Goal: Task Accomplishment & Management: Complete application form

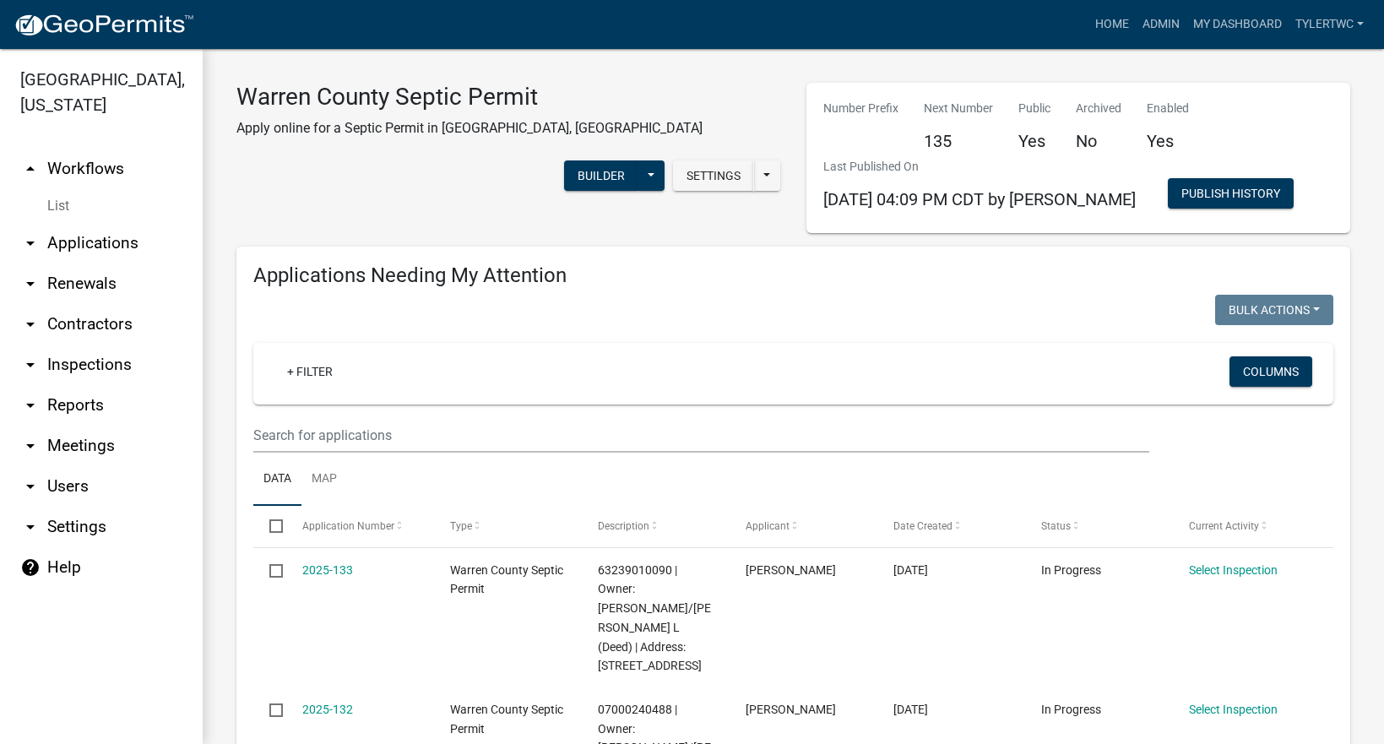
select select "2: 50"
select select "3: 100"
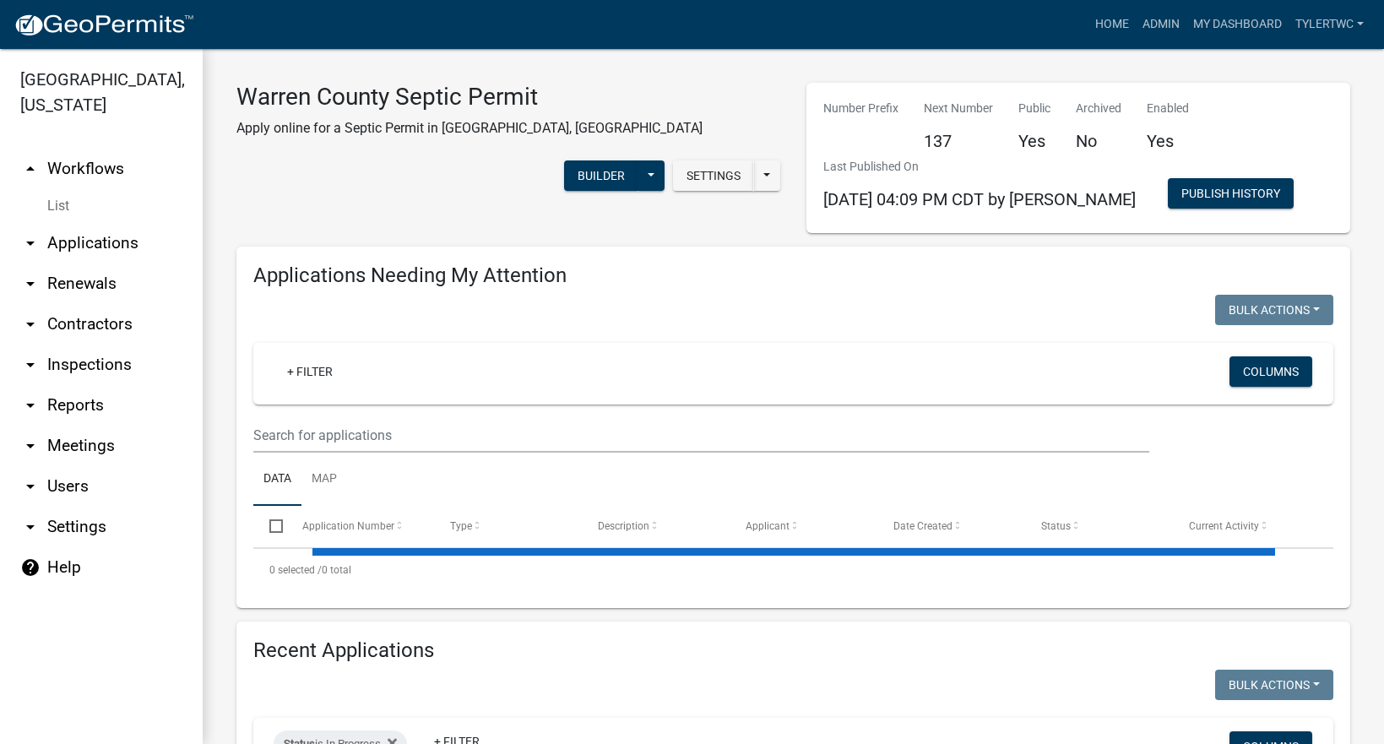
select select "2: 50"
select select "3: 100"
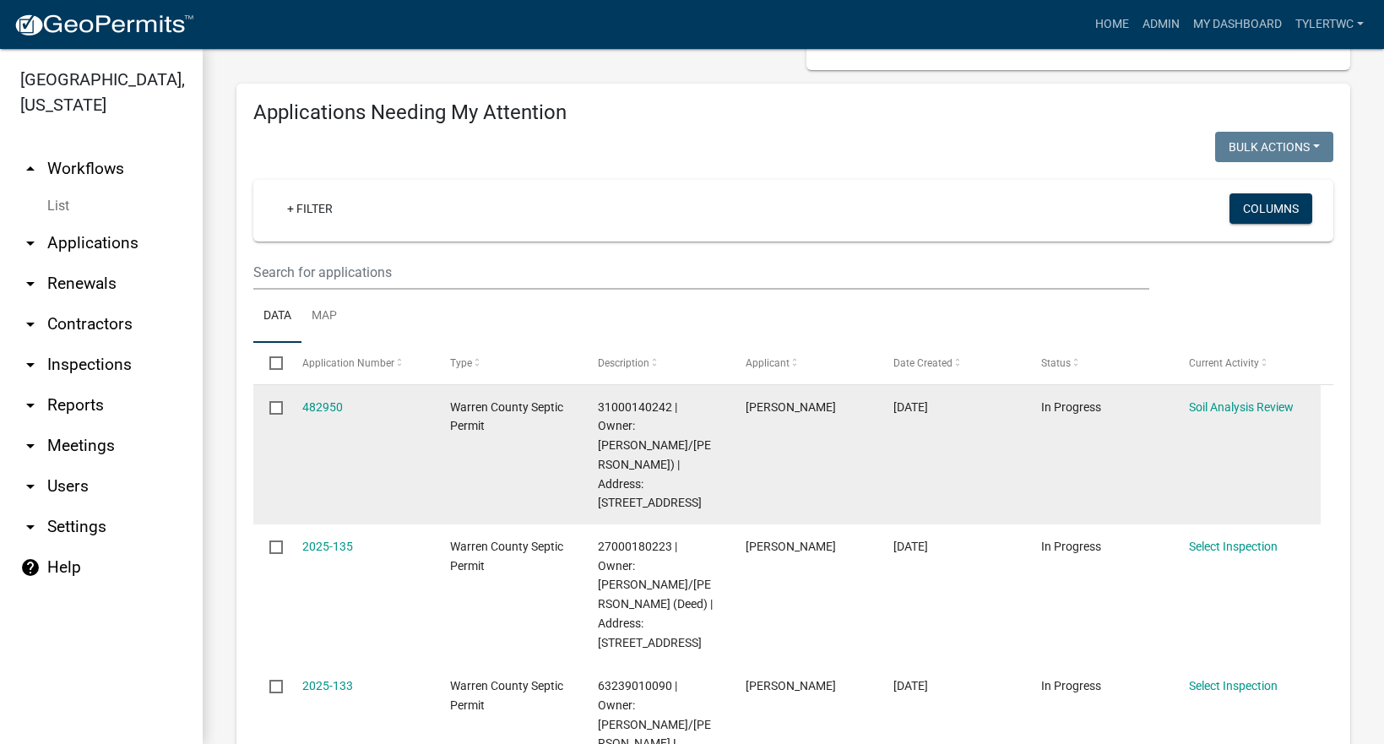
scroll to position [197, 0]
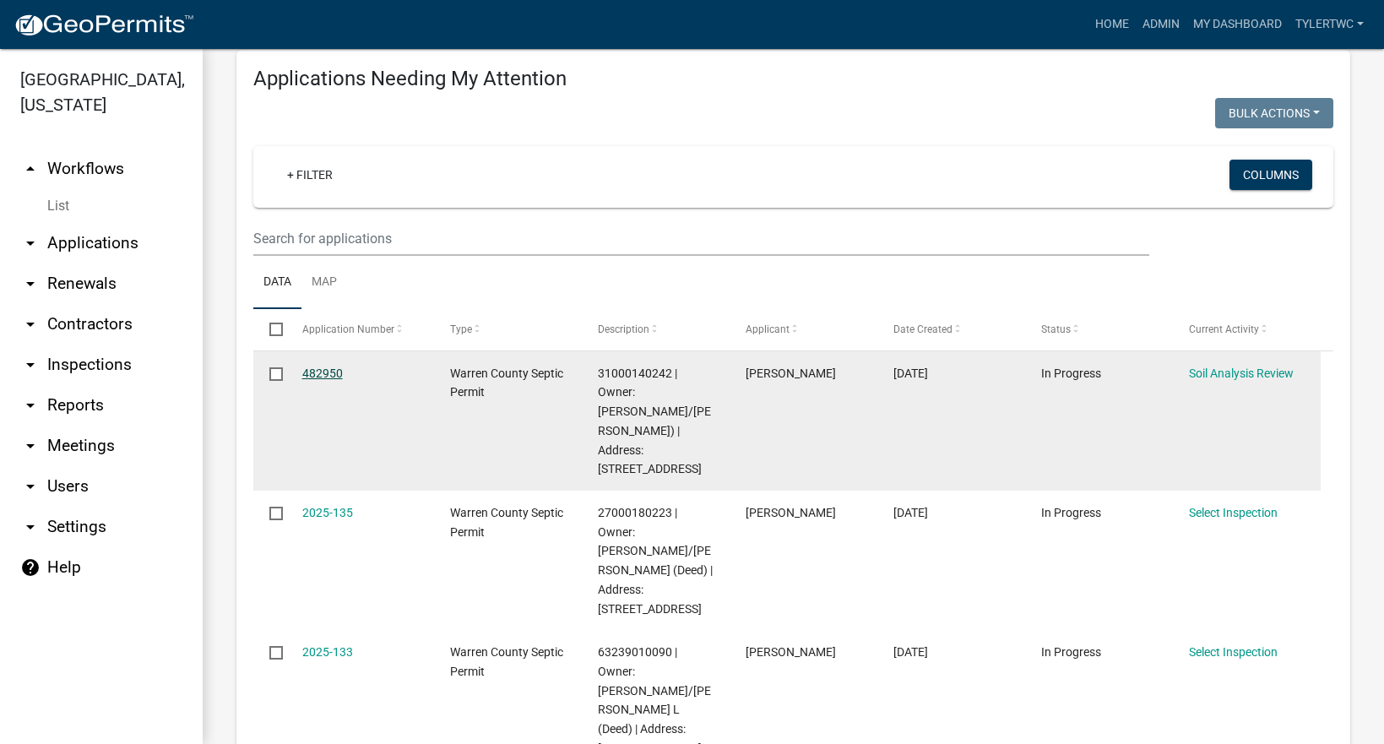
click at [312, 372] on link "482950" at bounding box center [322, 373] width 41 height 14
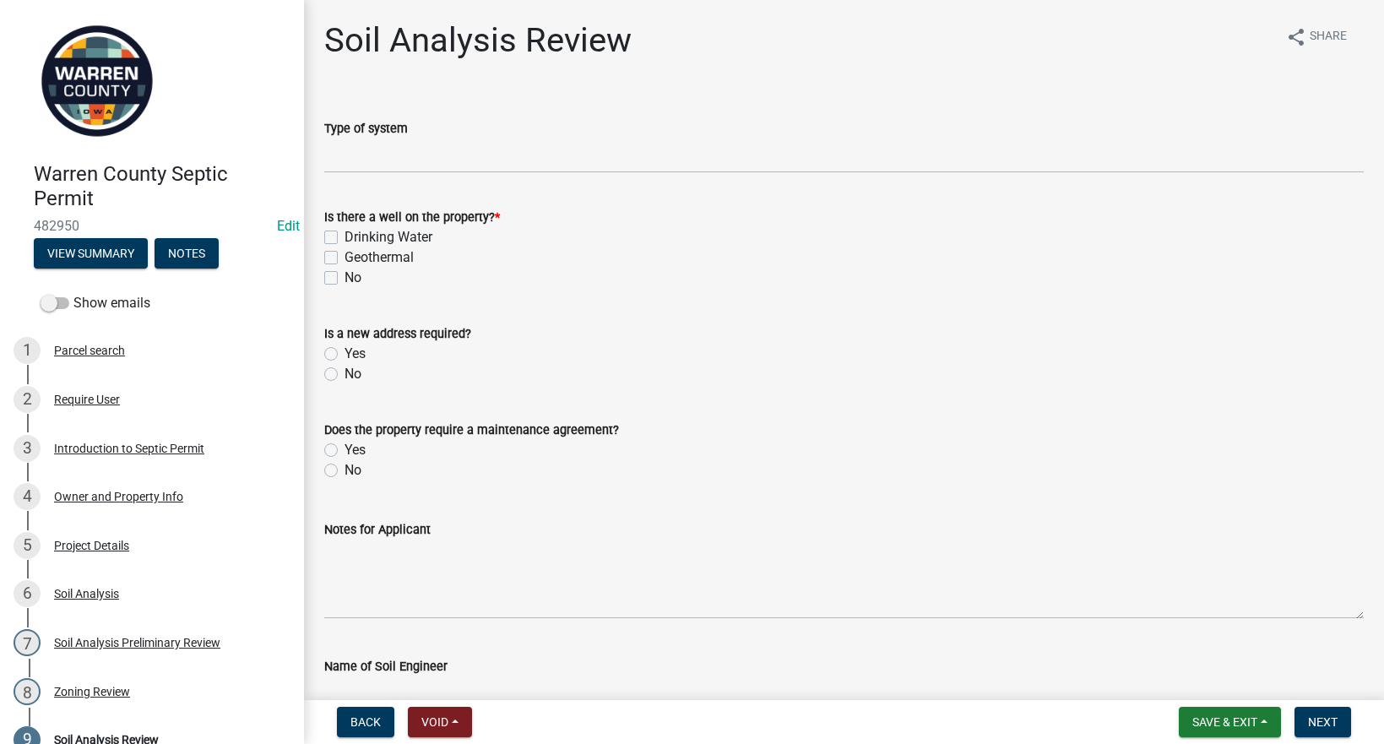
click at [345, 282] on label "No" at bounding box center [353, 278] width 17 height 20
click at [345, 279] on input "No" at bounding box center [350, 273] width 11 height 11
checkbox input "true"
checkbox input "false"
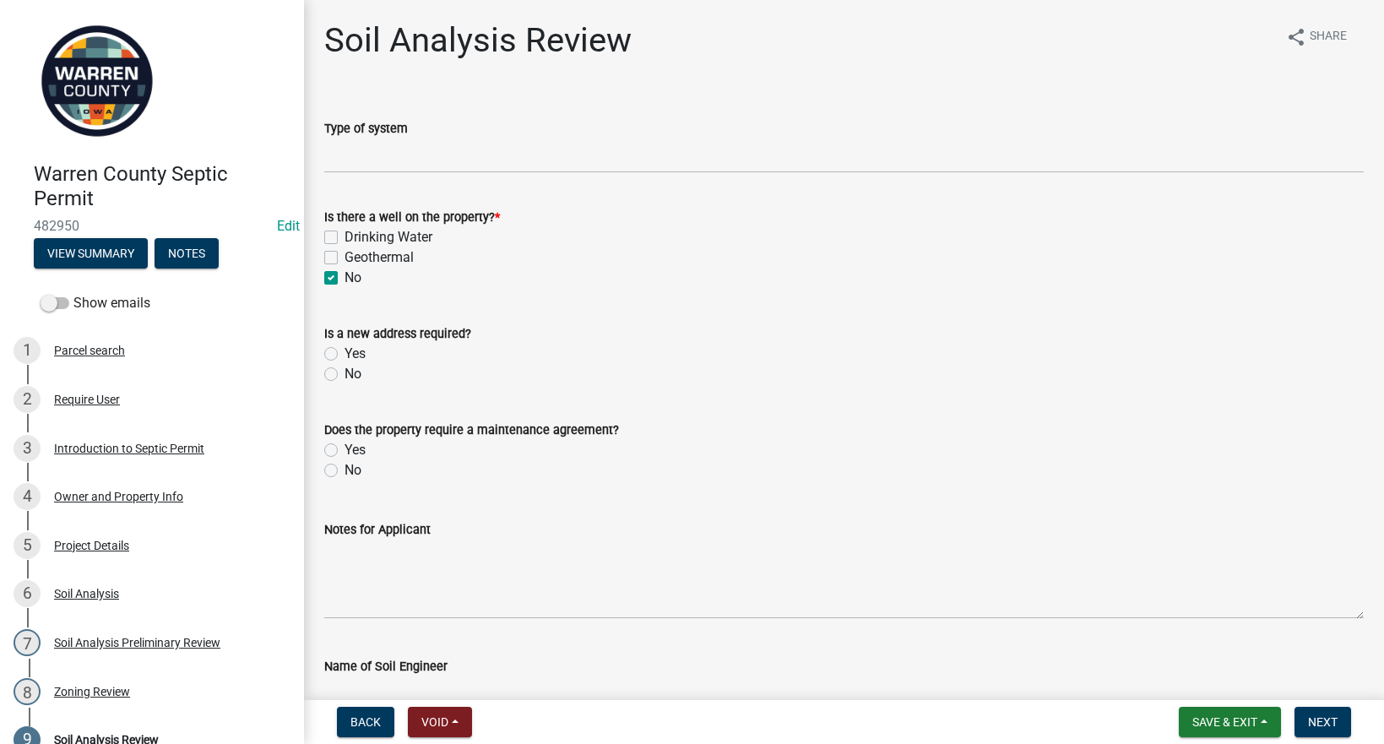
checkbox input "true"
click at [345, 371] on label "No" at bounding box center [353, 374] width 17 height 20
click at [345, 371] on input "No" at bounding box center [350, 369] width 11 height 11
radio input "true"
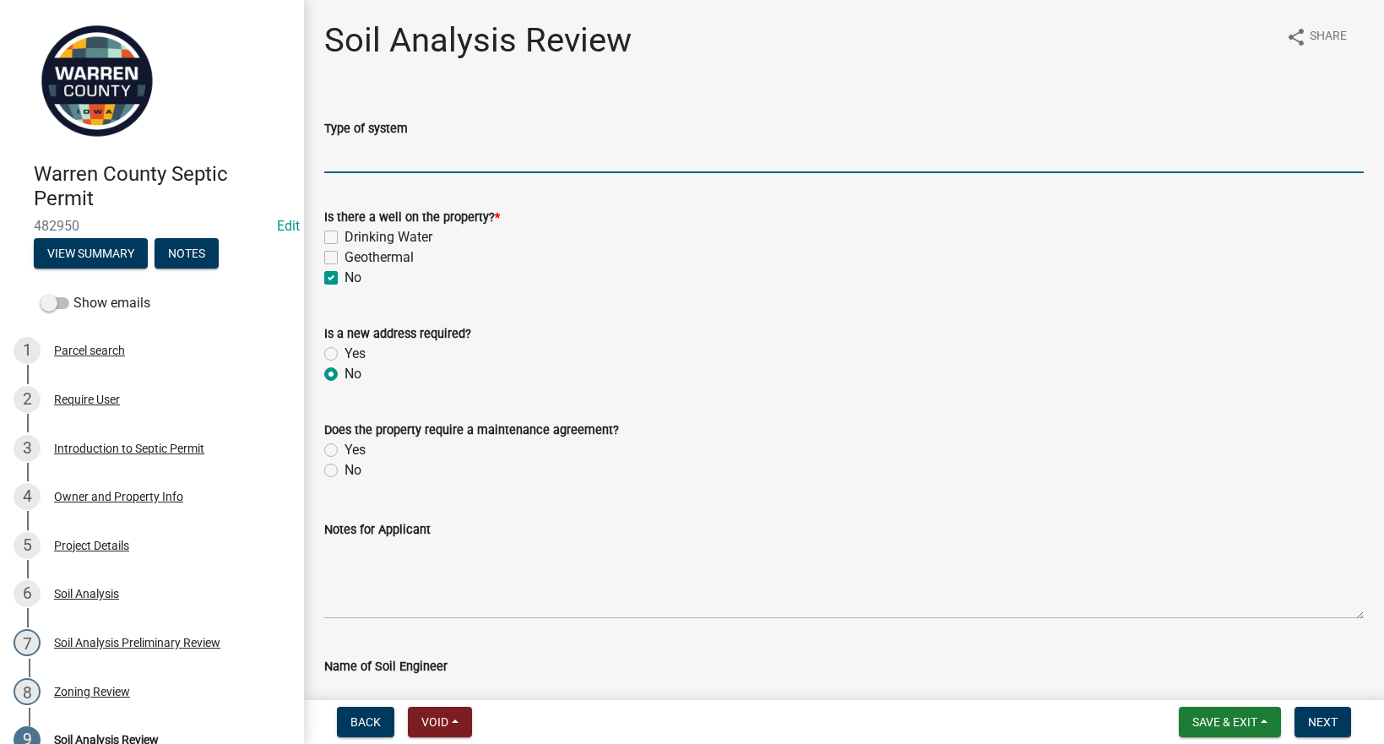
click at [348, 155] on input "Type of system" at bounding box center [843, 155] width 1039 height 35
type input "Enclosed System"
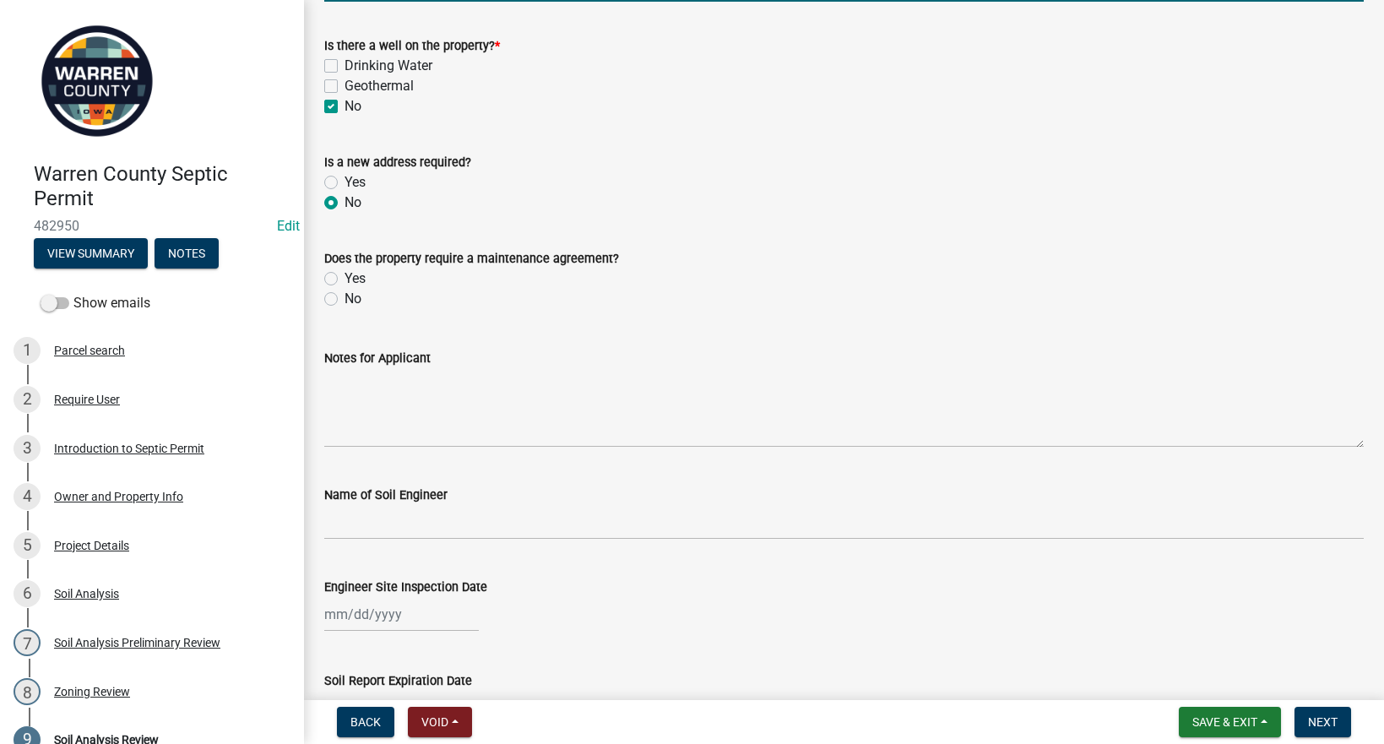
scroll to position [197, 0]
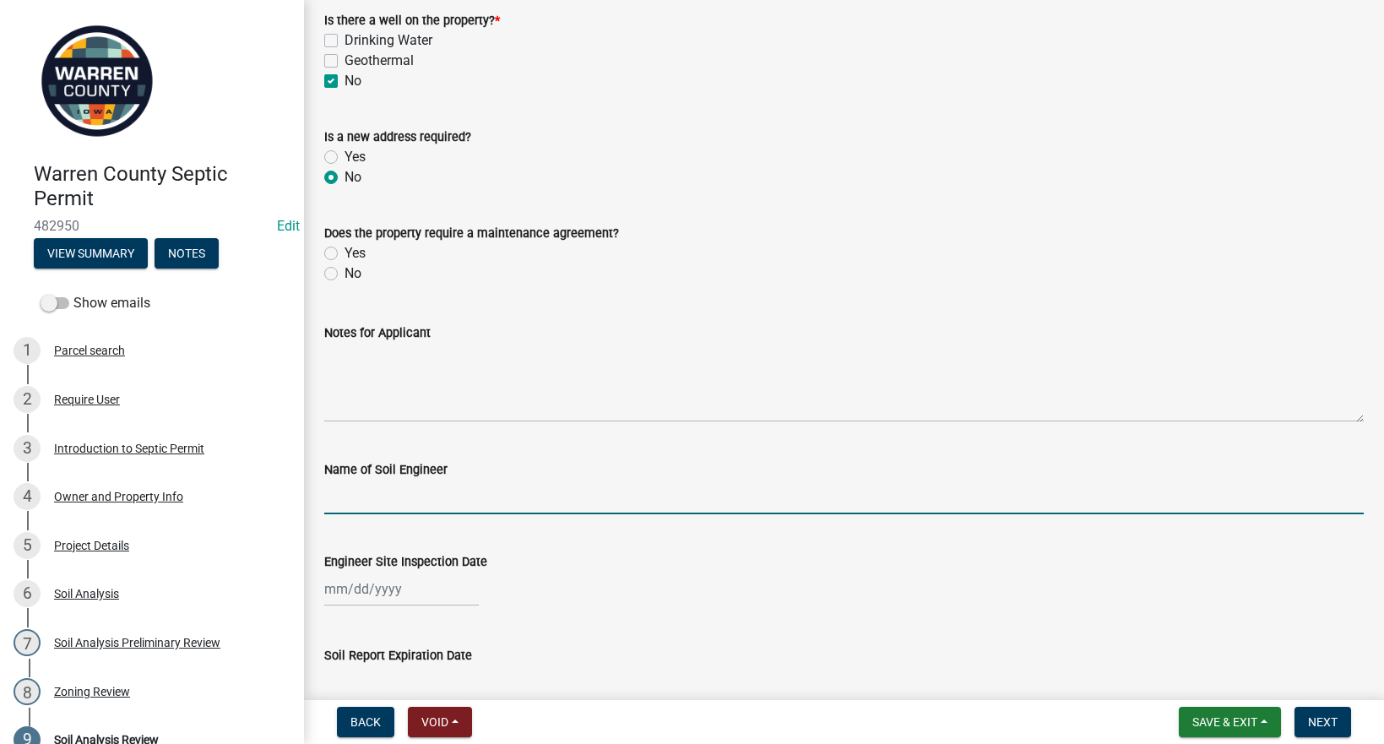
click at [411, 497] on input "Name of Soil Engineer" at bounding box center [843, 497] width 1039 height 35
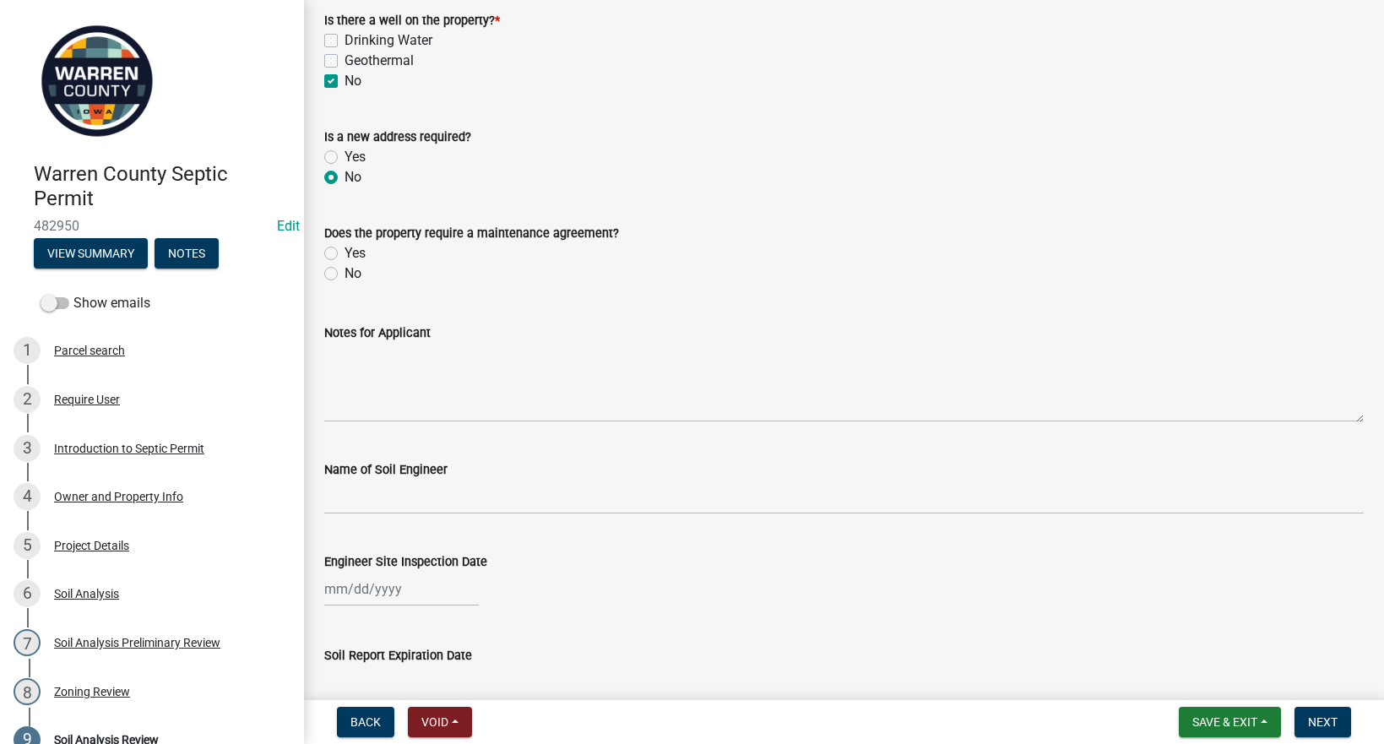
click at [345, 251] on label "Yes" at bounding box center [355, 253] width 21 height 20
click at [345, 251] on input "Yes" at bounding box center [350, 248] width 11 height 11
radio input "true"
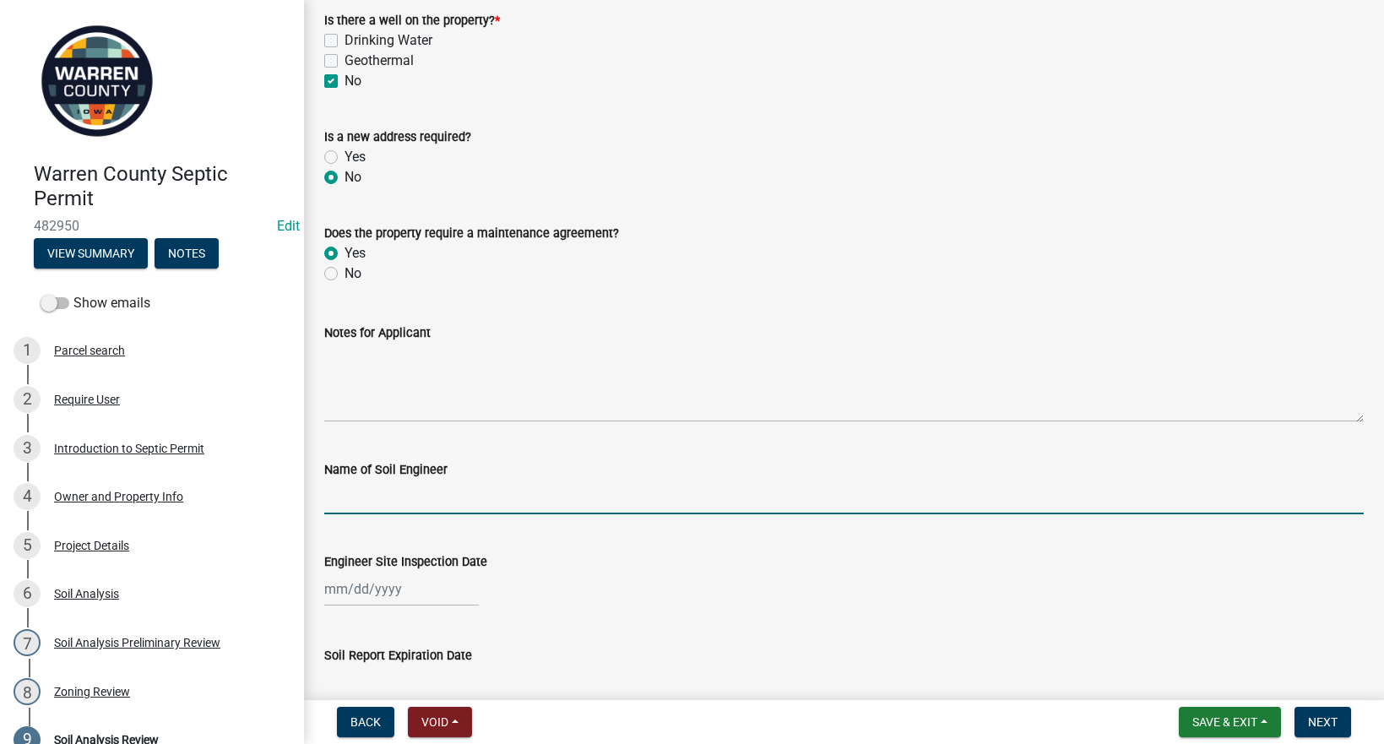
click at [372, 490] on input "Name of Soil Engineer" at bounding box center [843, 497] width 1039 height 35
click at [420, 496] on input "Name of Soil Engineer" at bounding box center [843, 497] width 1039 height 35
type input "Sam Bedwell"
click at [375, 586] on div at bounding box center [401, 589] width 155 height 35
select select "9"
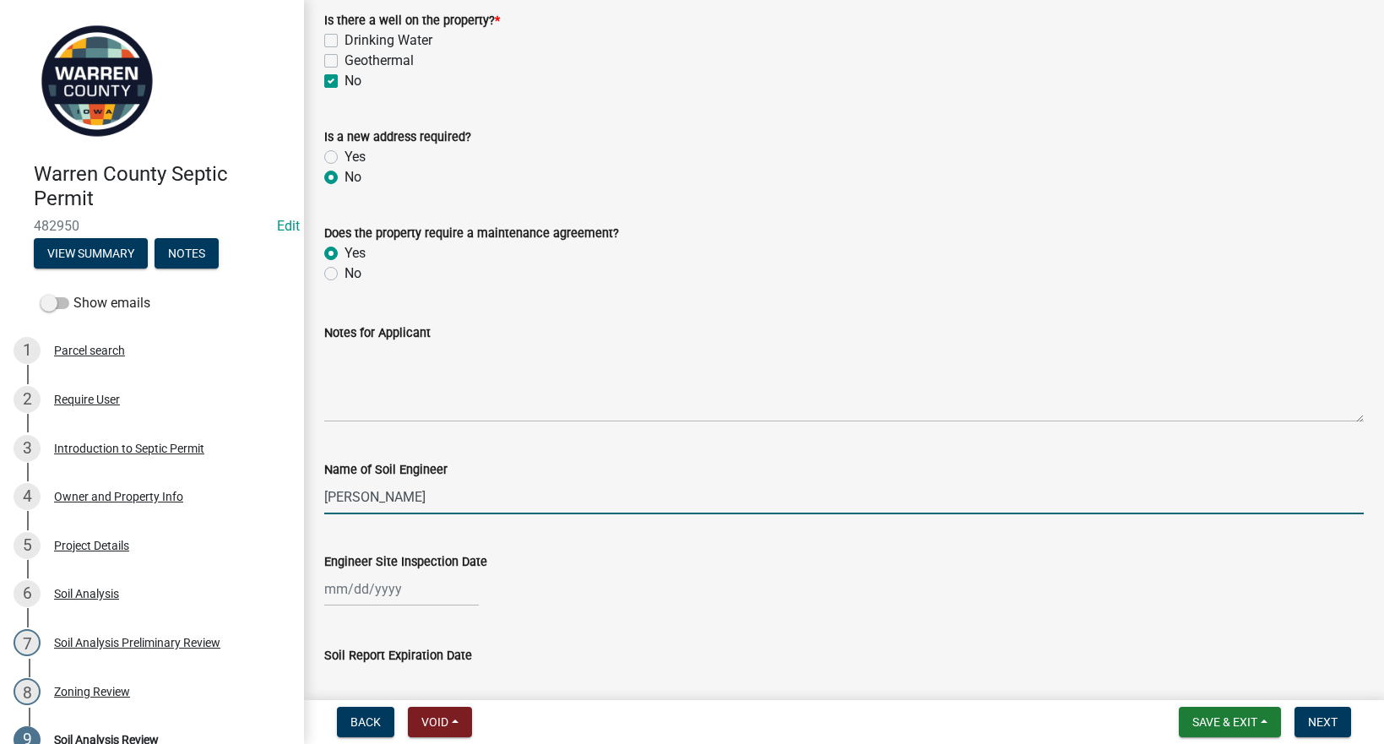
select select "2025"
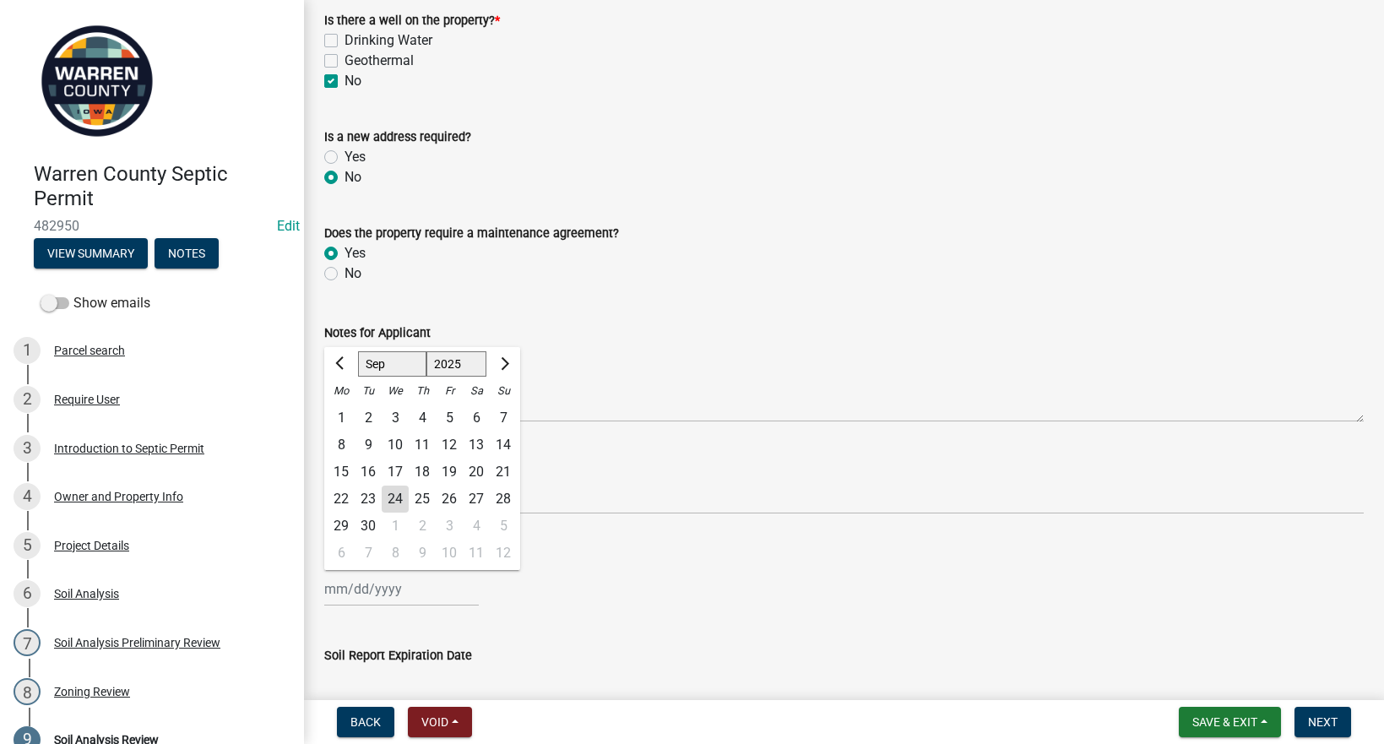
click at [393, 471] on div "17" at bounding box center [395, 471] width 27 height 27
type input "09/17/2025"
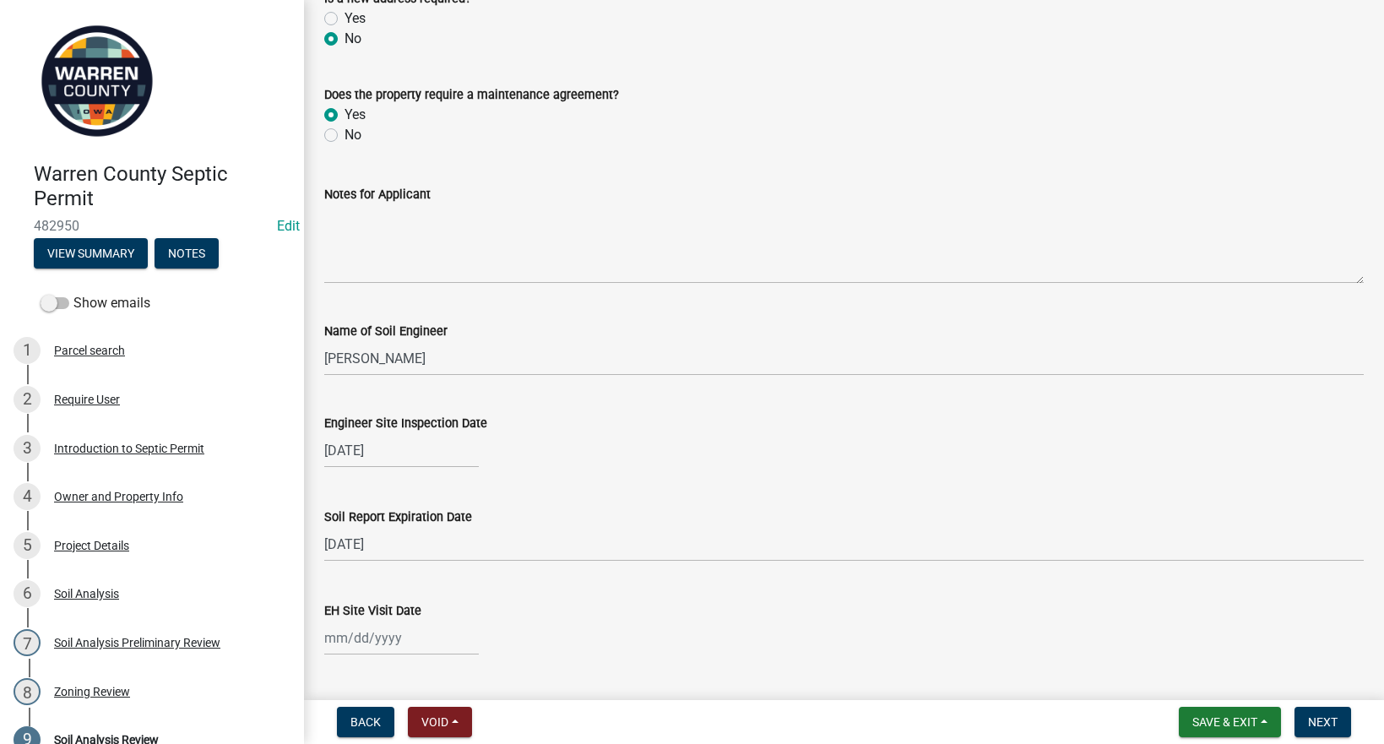
scroll to position [394, 0]
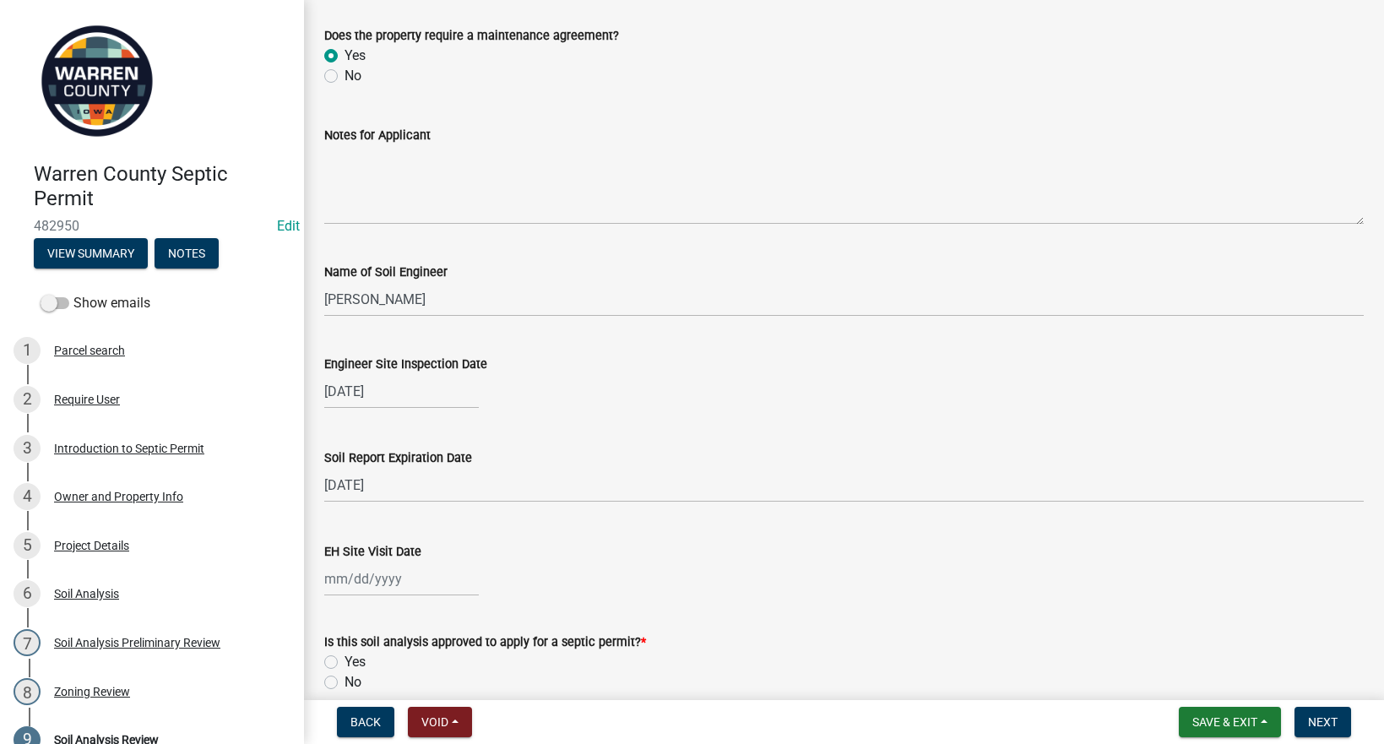
select select "9"
select select "2025"
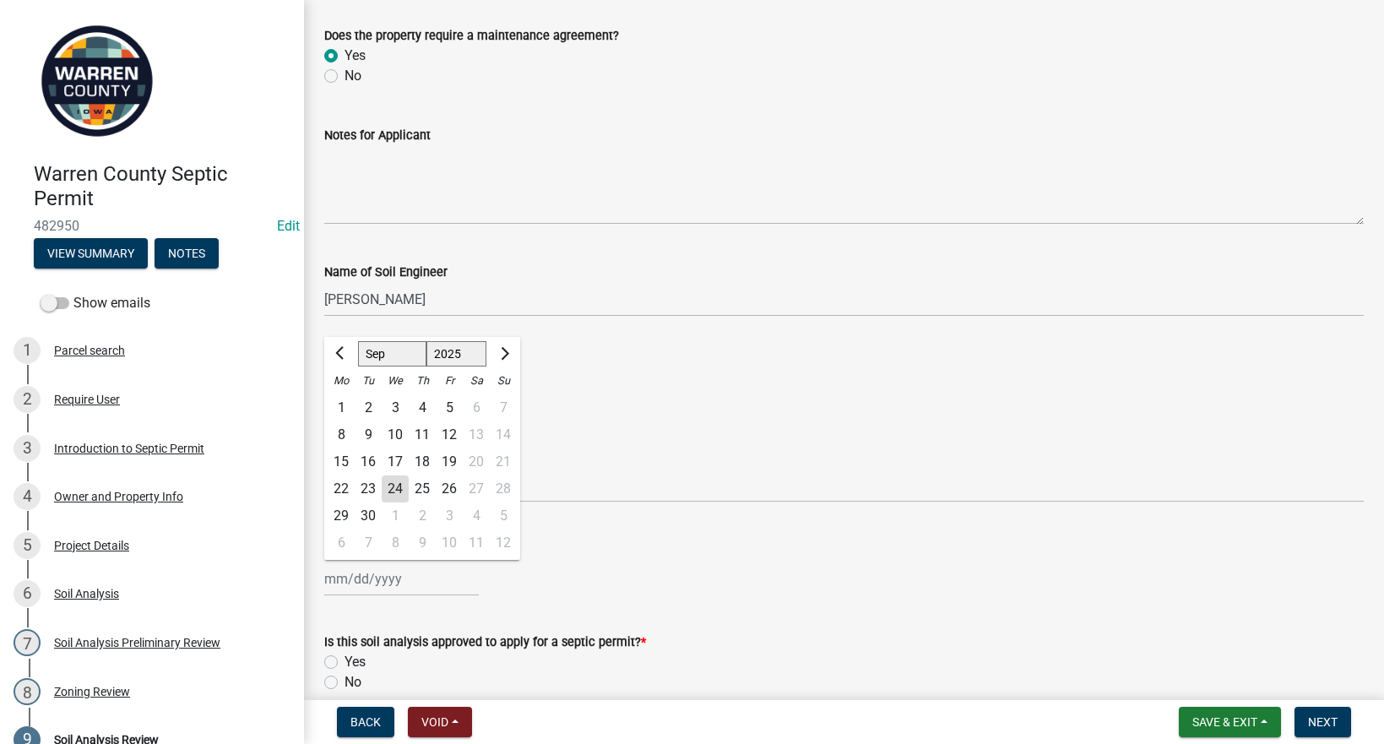
click at [368, 583] on div "Jan Feb Mar Apr May Jun Jul Aug Sep Oct Nov Dec 1525 1526 1527 1528 1529 1530 1…" at bounding box center [401, 579] width 155 height 35
click at [391, 490] on div "24" at bounding box center [395, 488] width 27 height 27
type input "09/24/2025"
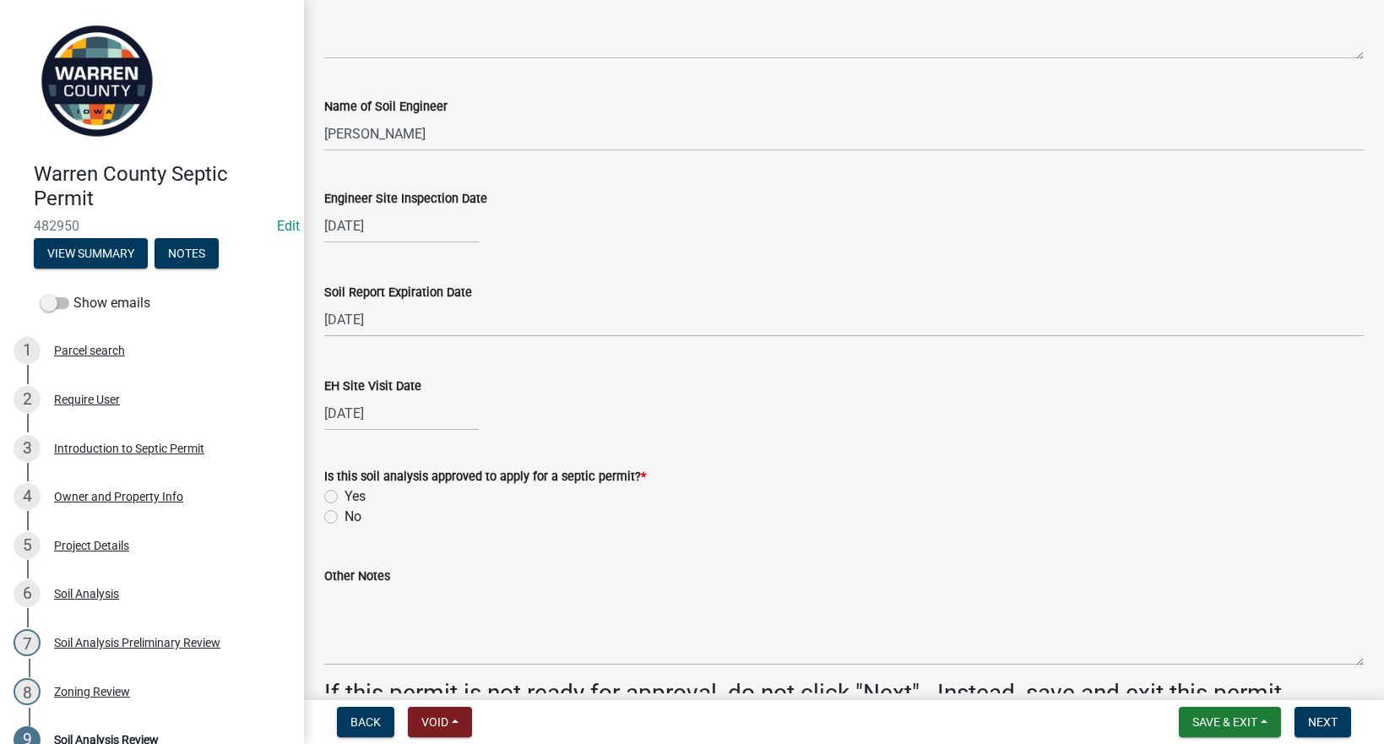
scroll to position [681, 0]
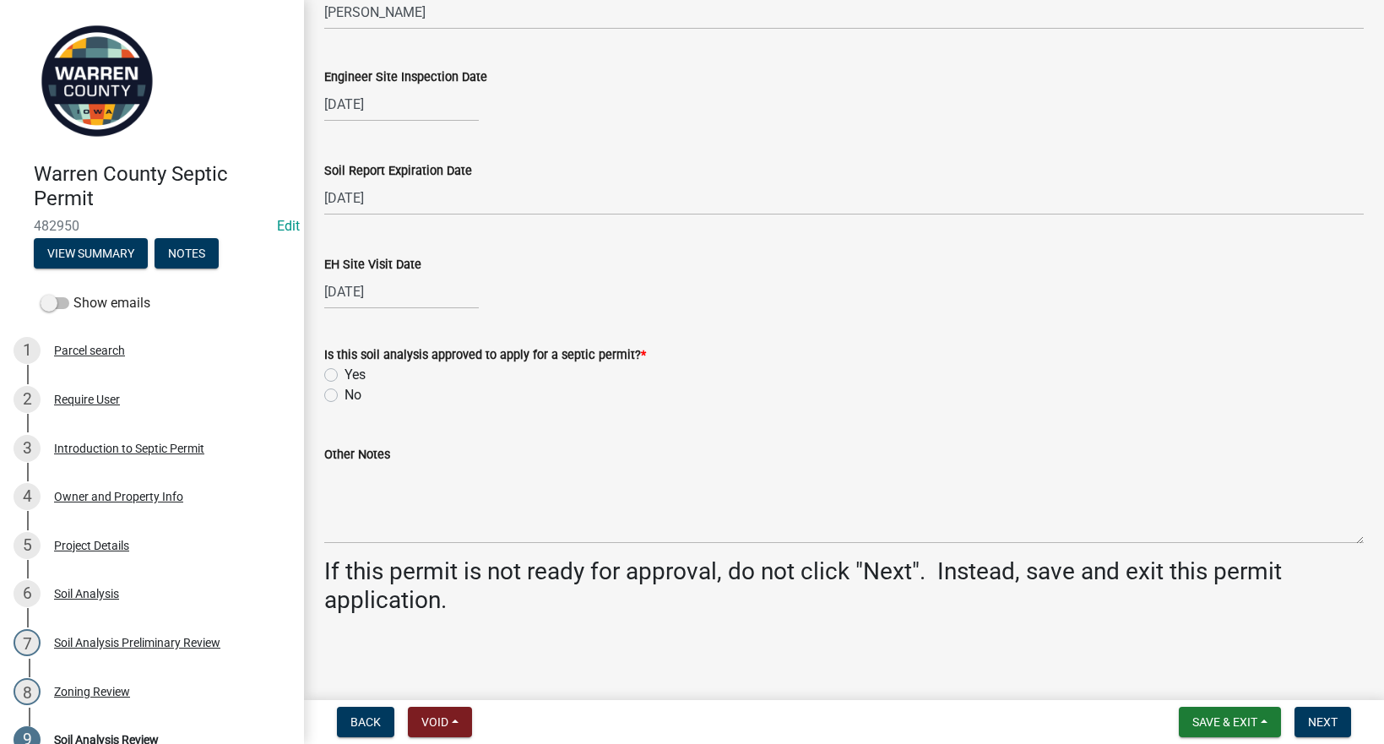
click at [345, 374] on label "Yes" at bounding box center [355, 375] width 21 height 20
click at [345, 374] on input "Yes" at bounding box center [350, 370] width 11 height 11
radio input "true"
click at [1309, 717] on span "Next" at bounding box center [1323, 722] width 30 height 14
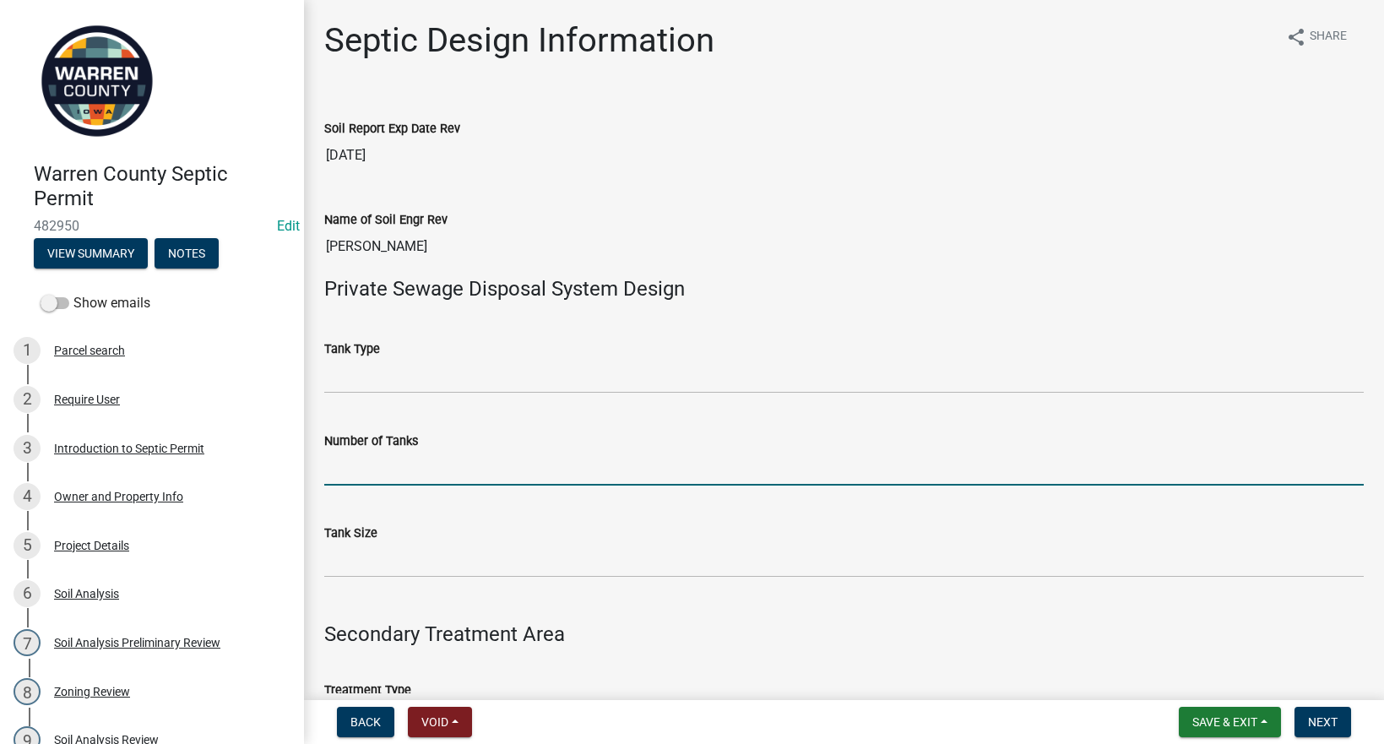
click at [423, 451] on input "Number of Tanks" at bounding box center [843, 468] width 1039 height 35
type input "1"
click at [338, 563] on input "Tank Size" at bounding box center [843, 560] width 1039 height 35
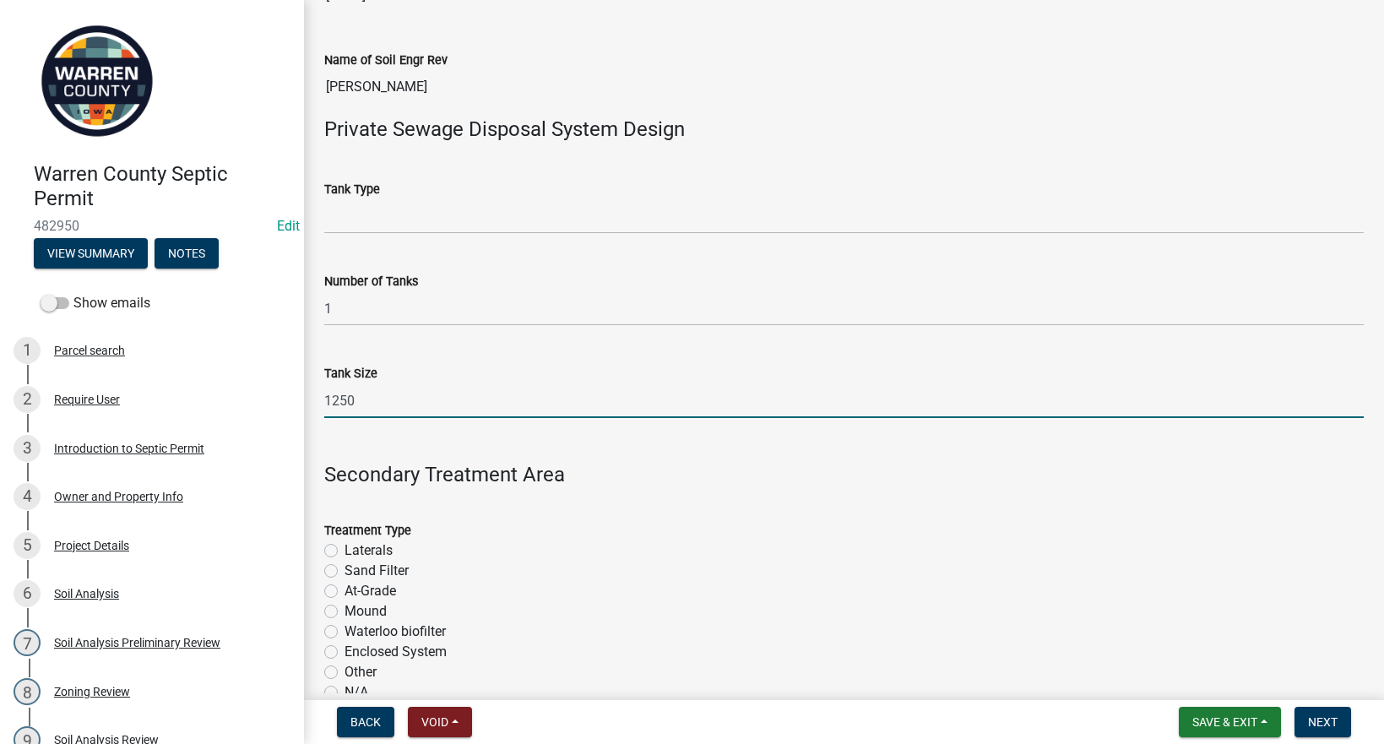
scroll to position [197, 0]
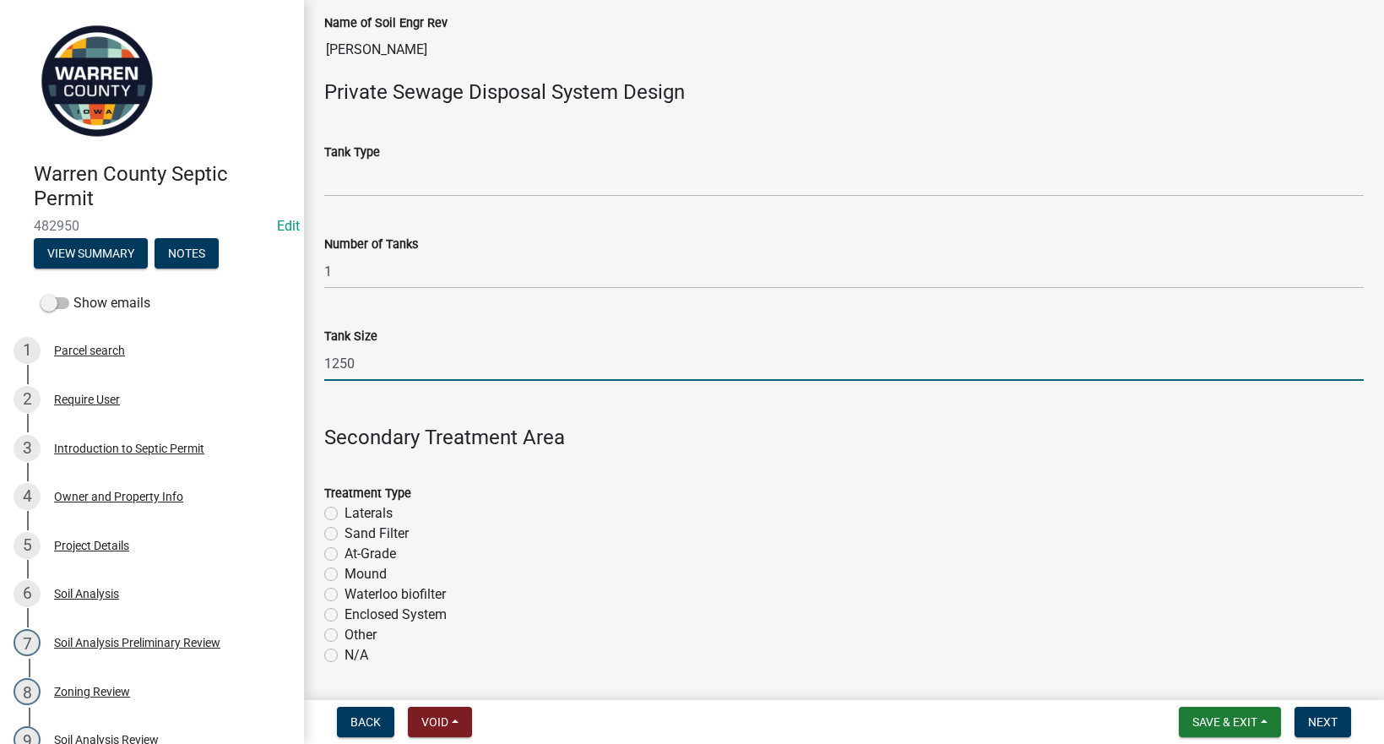
type input "1250"
click at [345, 613] on label "Enclosed System" at bounding box center [396, 615] width 102 height 20
click at [345, 613] on input "Enclosed System" at bounding box center [350, 610] width 11 height 11
radio input "true"
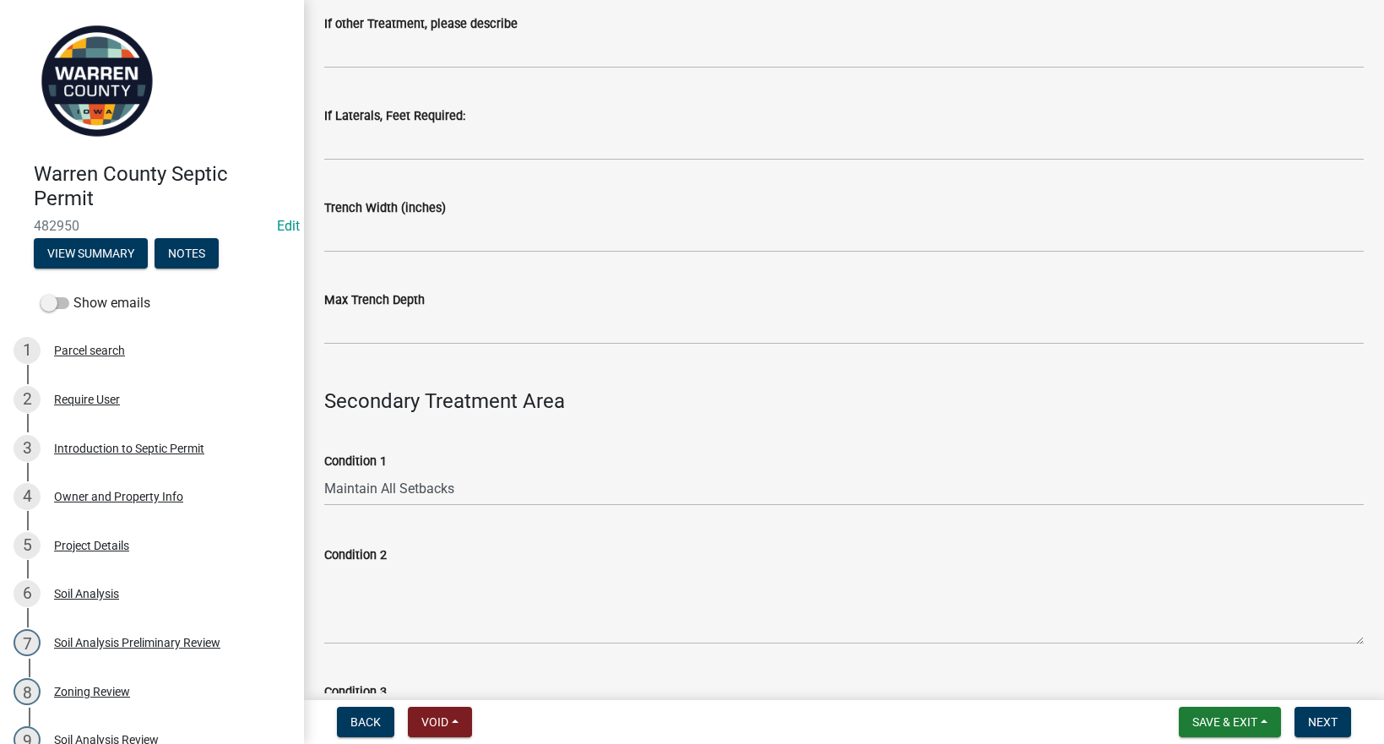
scroll to position [985, 0]
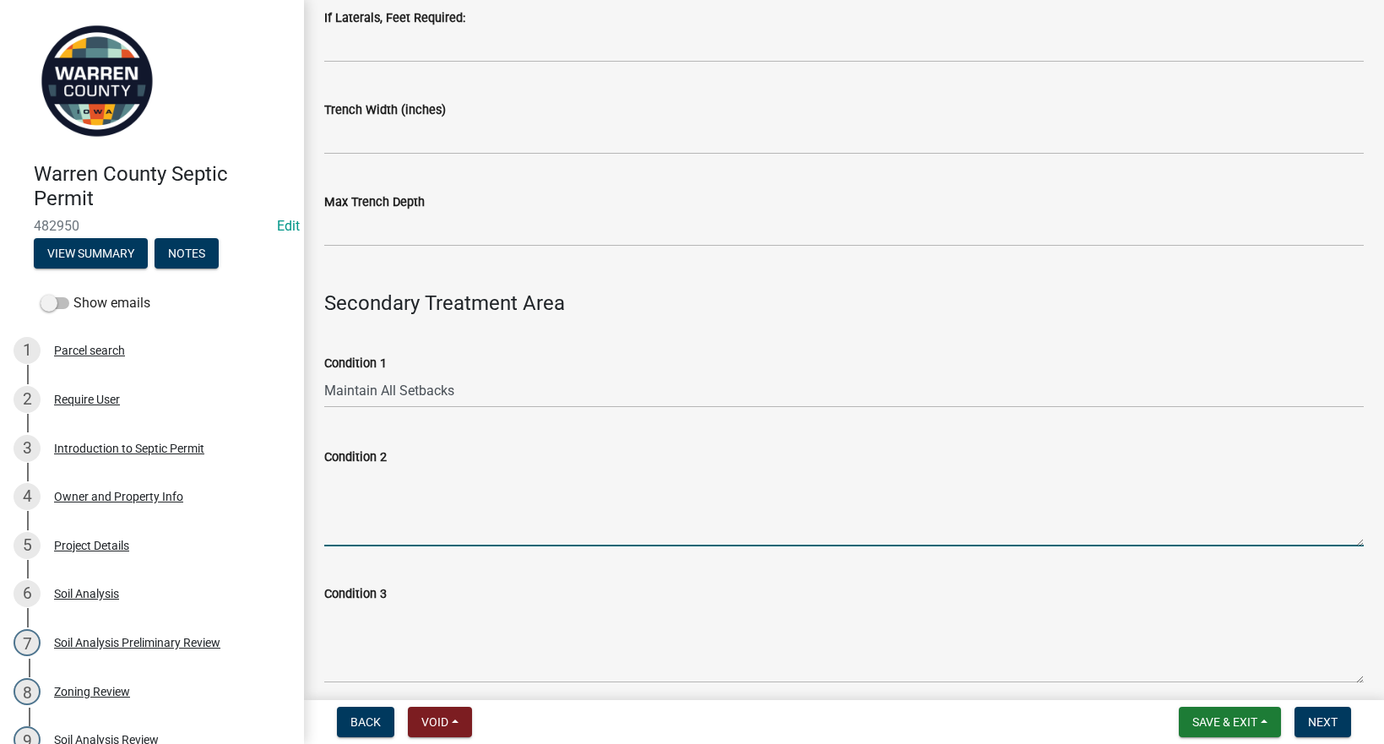
drag, startPoint x: 378, startPoint y: 509, endPoint x: 361, endPoint y: 486, distance: 28.9
click at [380, 509] on textarea "Condition 2" at bounding box center [843, 506] width 1039 height 79
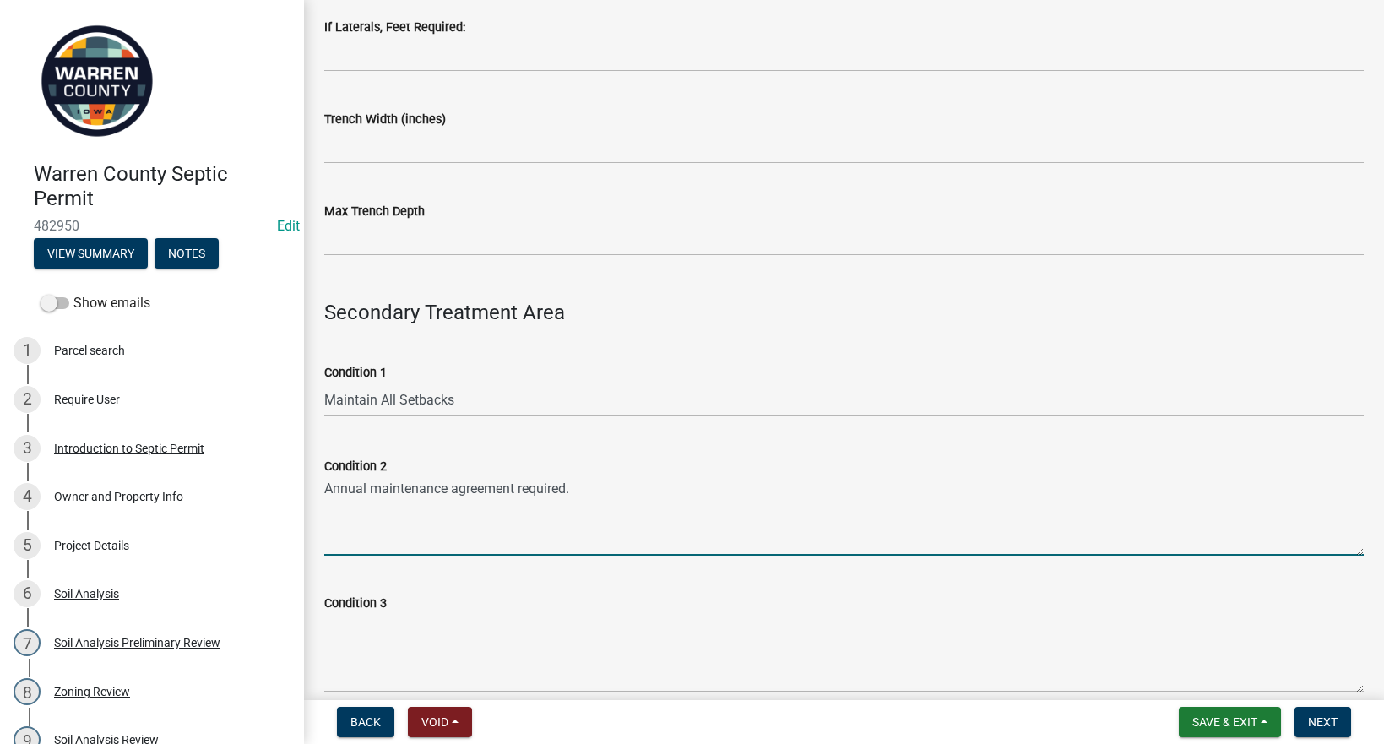
scroll to position [818, 0]
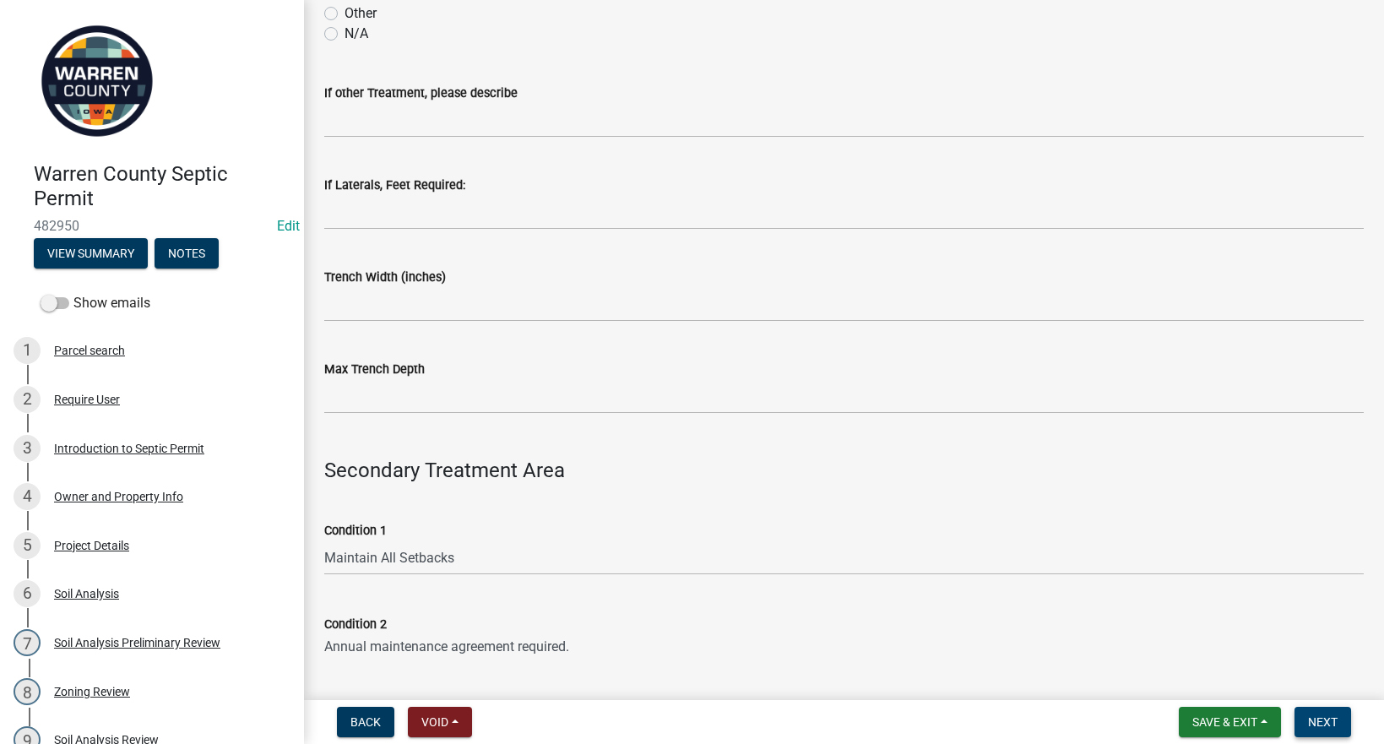
type textarea "Annual maintenance agreement required."
click at [1324, 728] on span "Next" at bounding box center [1323, 722] width 30 height 14
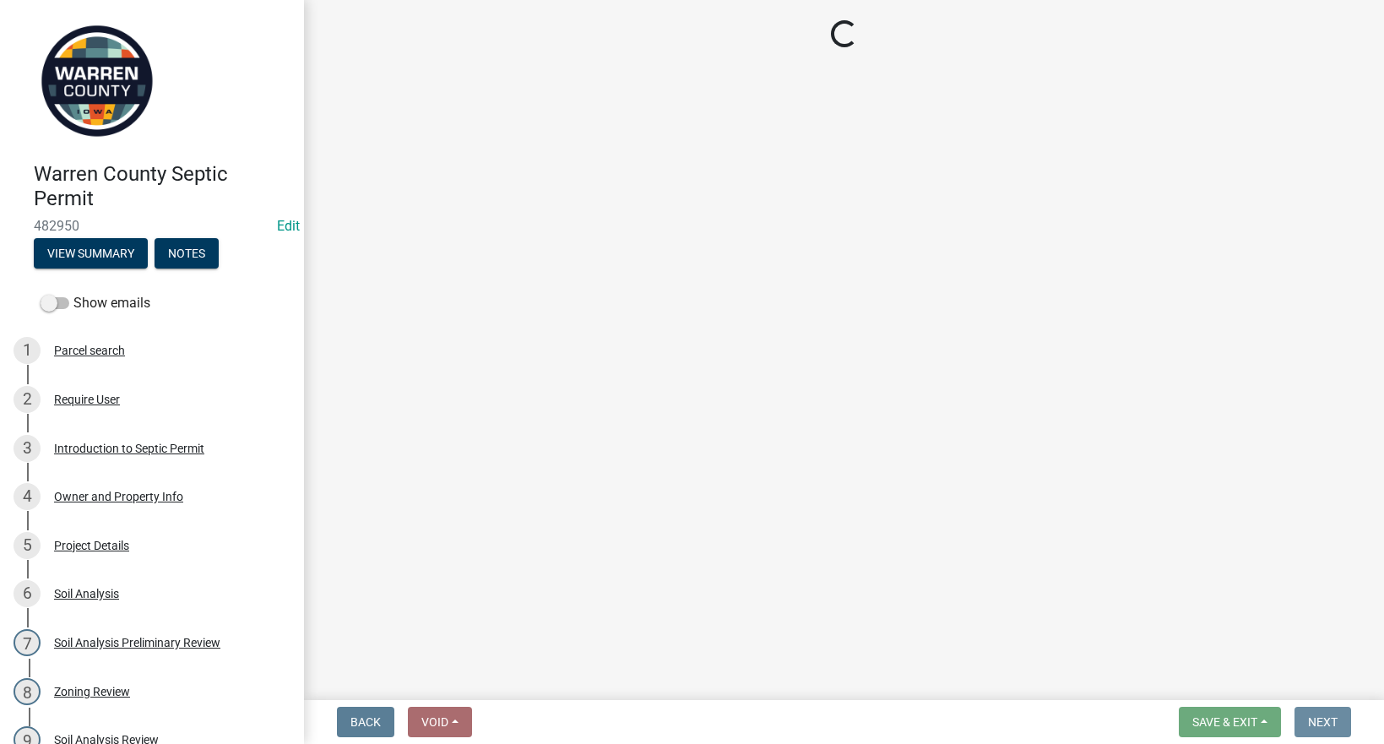
scroll to position [0, 0]
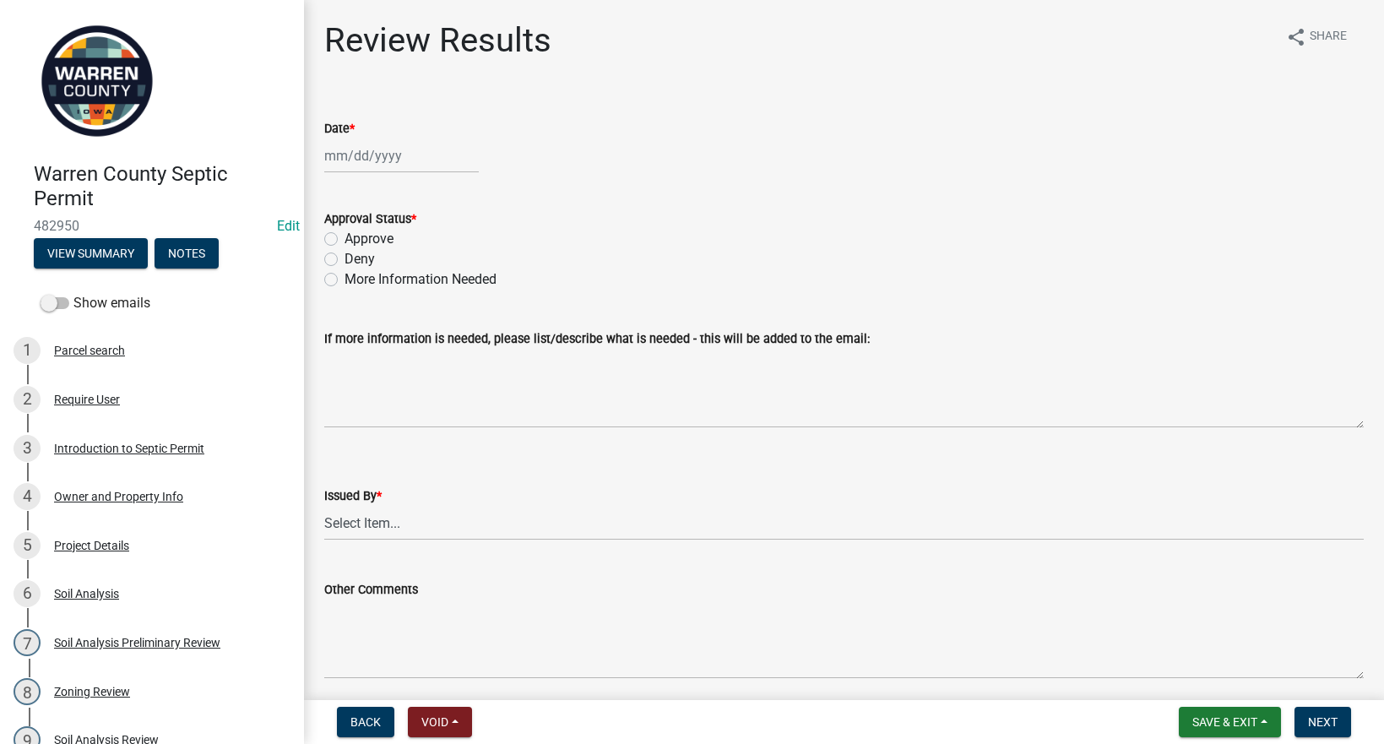
select select "9"
select select "2025"
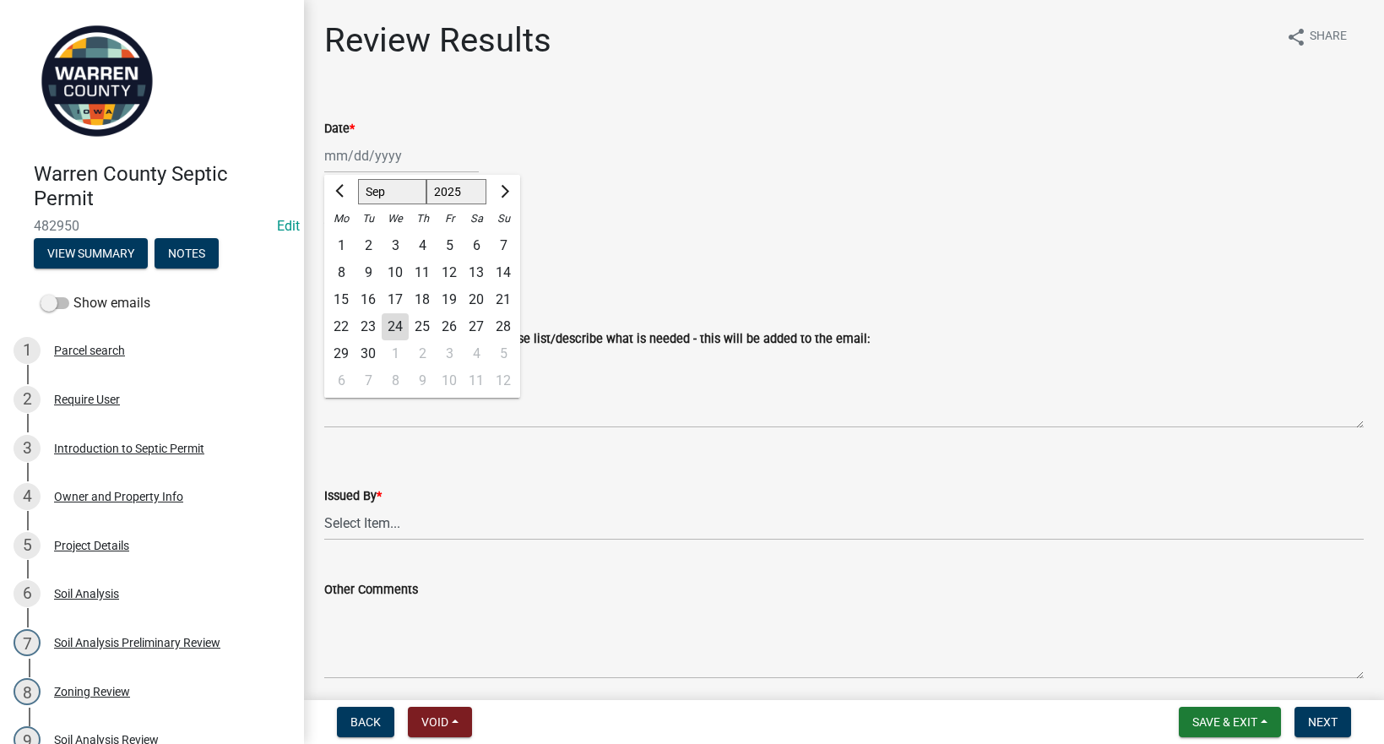
click at [400, 154] on div "Jan Feb Mar Apr May Jun Jul Aug Sep Oct Nov Dec 1525 1526 1527 1528 1529 1530 1…" at bounding box center [401, 155] width 155 height 35
click at [394, 327] on div "24" at bounding box center [395, 326] width 27 height 27
type input "09/24/2025"
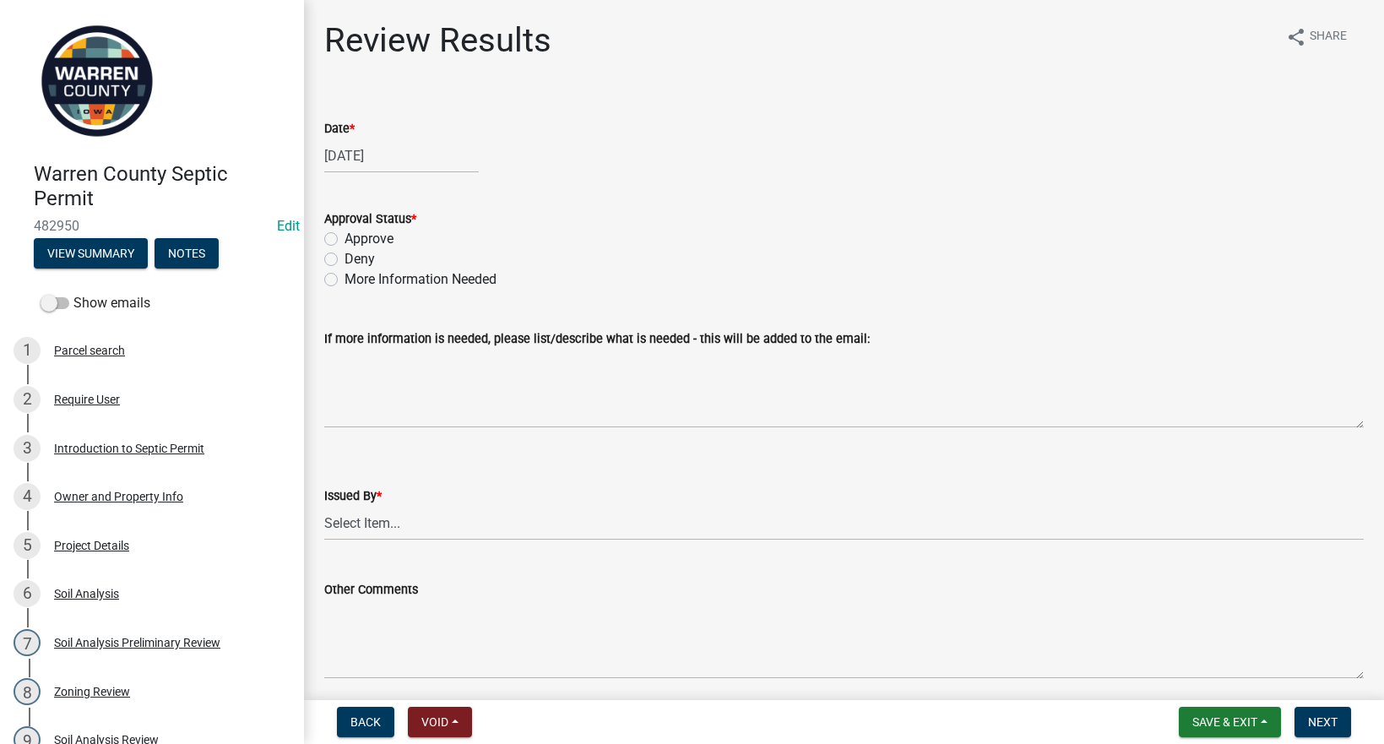
click at [345, 232] on label "Approve" at bounding box center [369, 239] width 49 height 20
click at [345, 232] on input "Approve" at bounding box center [350, 234] width 11 height 11
radio input "true"
click at [365, 517] on select "Select Item... Tyler Till Jeff Hines" at bounding box center [843, 523] width 1039 height 35
click at [324, 506] on select "Select Item... Tyler Till Jeff Hines" at bounding box center [843, 523] width 1039 height 35
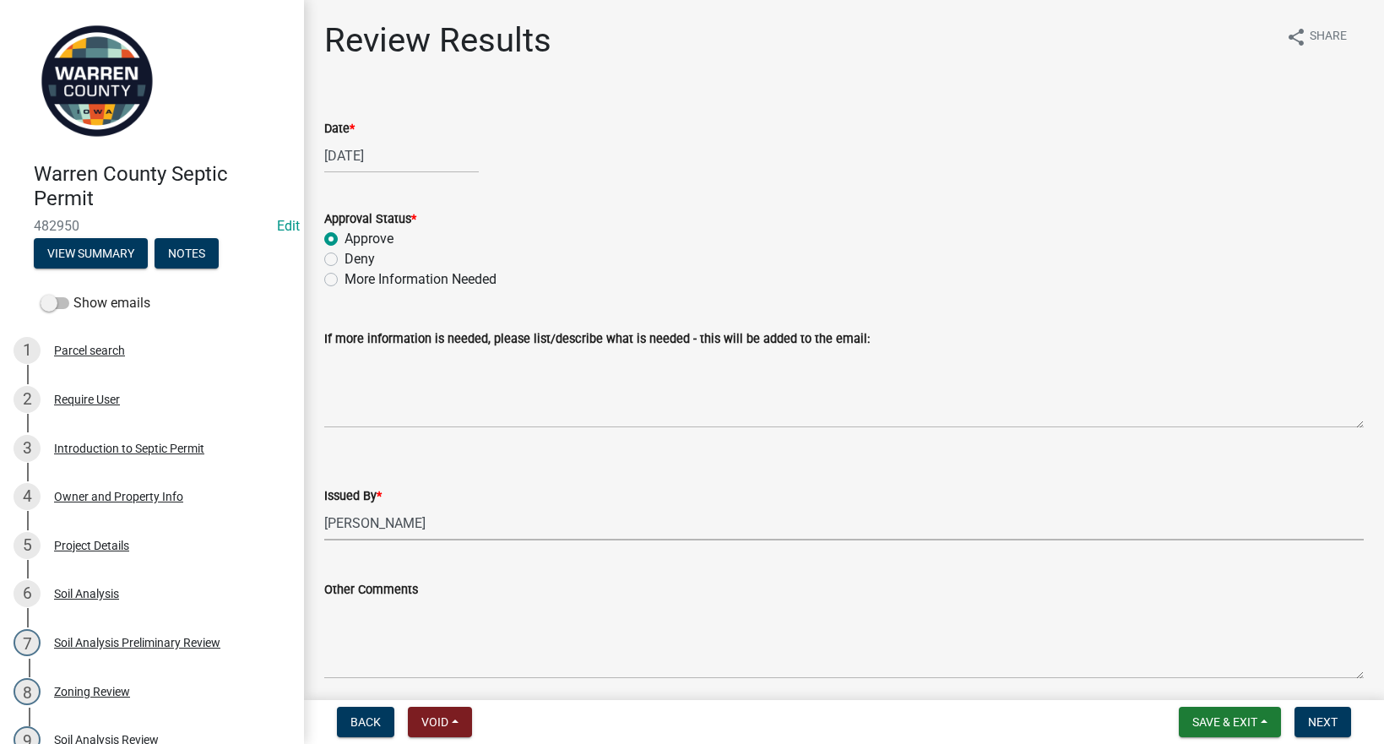
select select "2f6c2d72-ab04-4add-87ae-7a9750ff19b9"
click at [1336, 726] on span "Next" at bounding box center [1323, 722] width 30 height 14
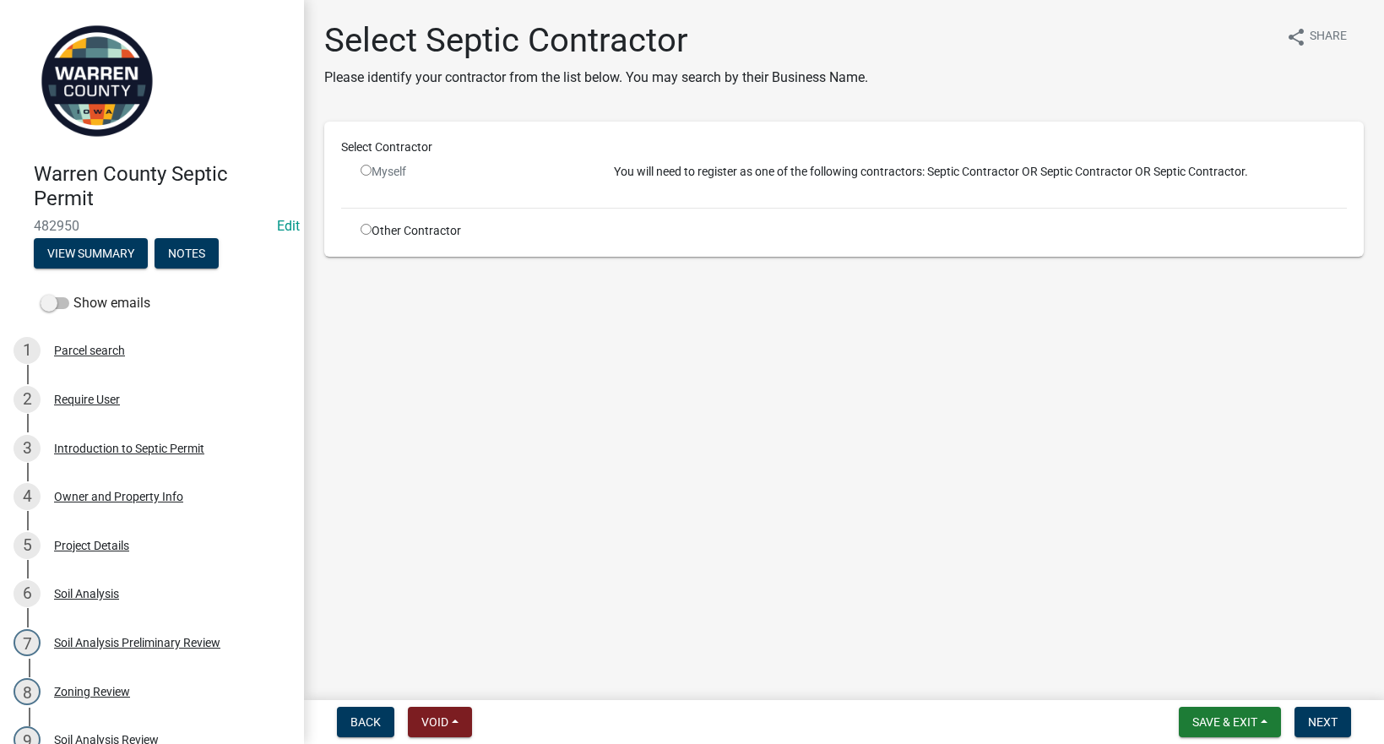
click at [367, 223] on div "Other Contractor" at bounding box center [474, 231] width 253 height 18
click at [365, 227] on input "radio" at bounding box center [366, 229] width 11 height 11
radio input "true"
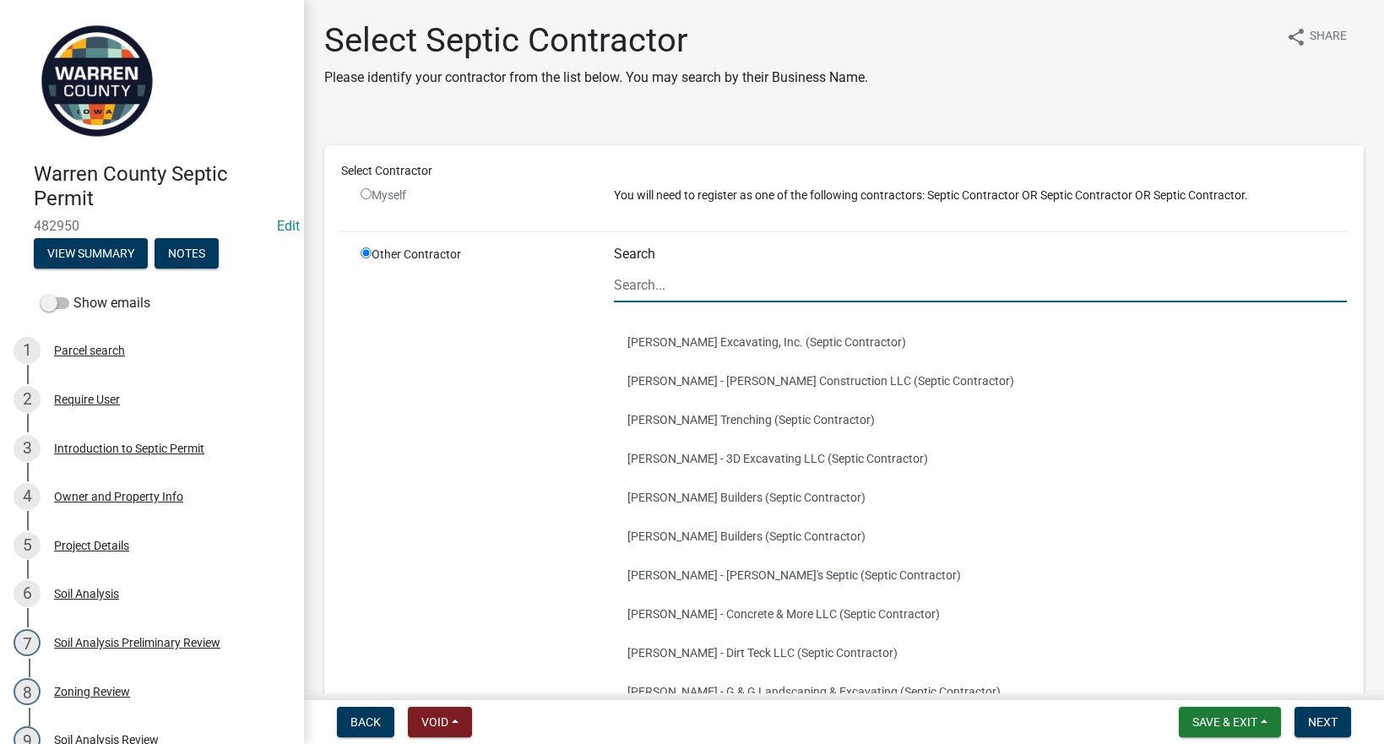
click at [636, 283] on input "Search" at bounding box center [981, 285] width 734 height 35
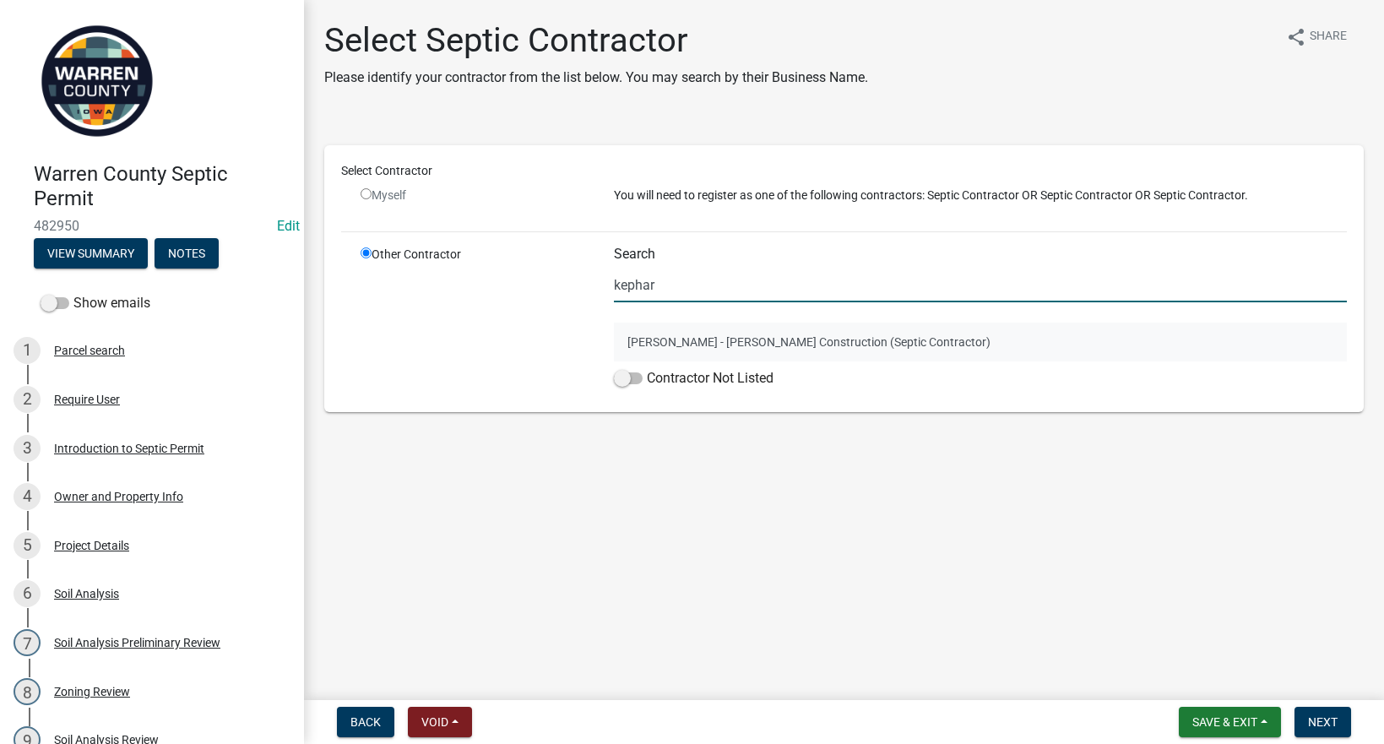
type input "kephar"
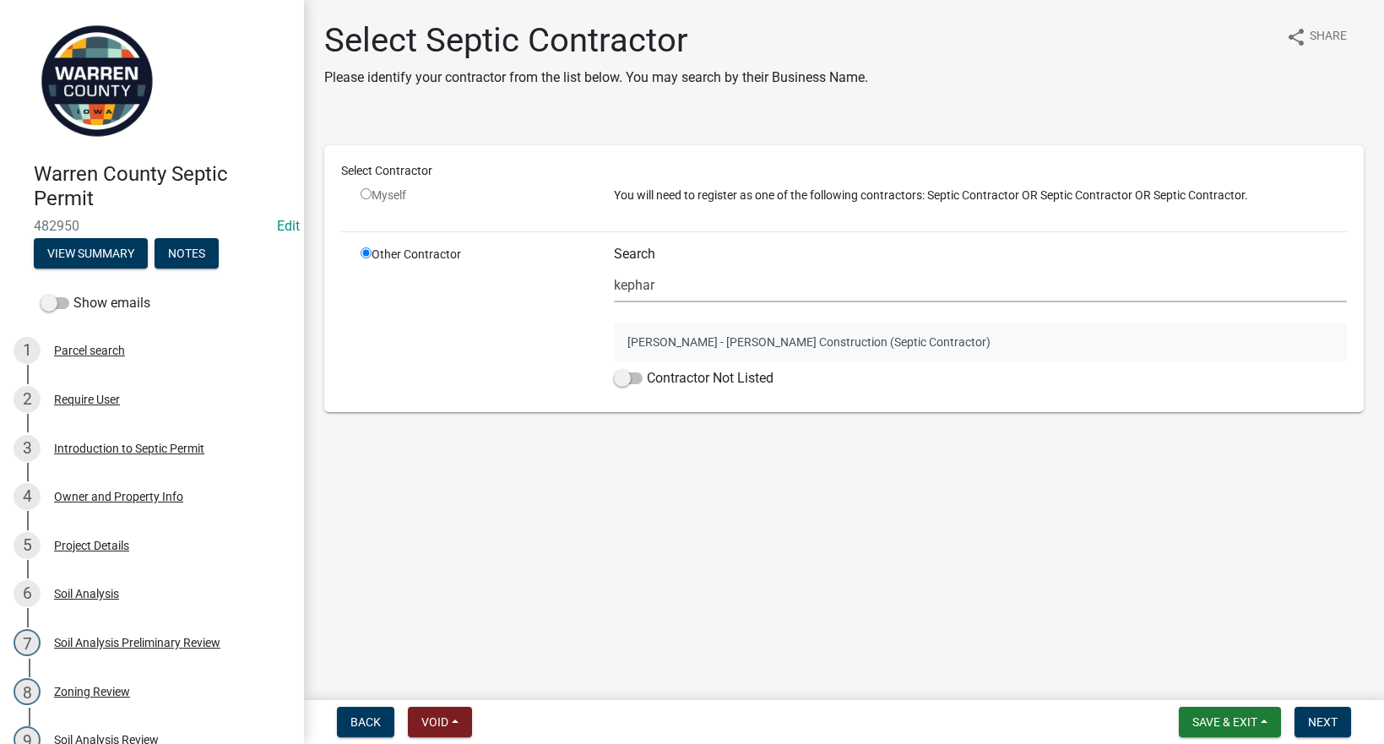
click at [741, 328] on button "Bryan Morris - Kephart Construction (Septic Contractor)" at bounding box center [981, 342] width 734 height 39
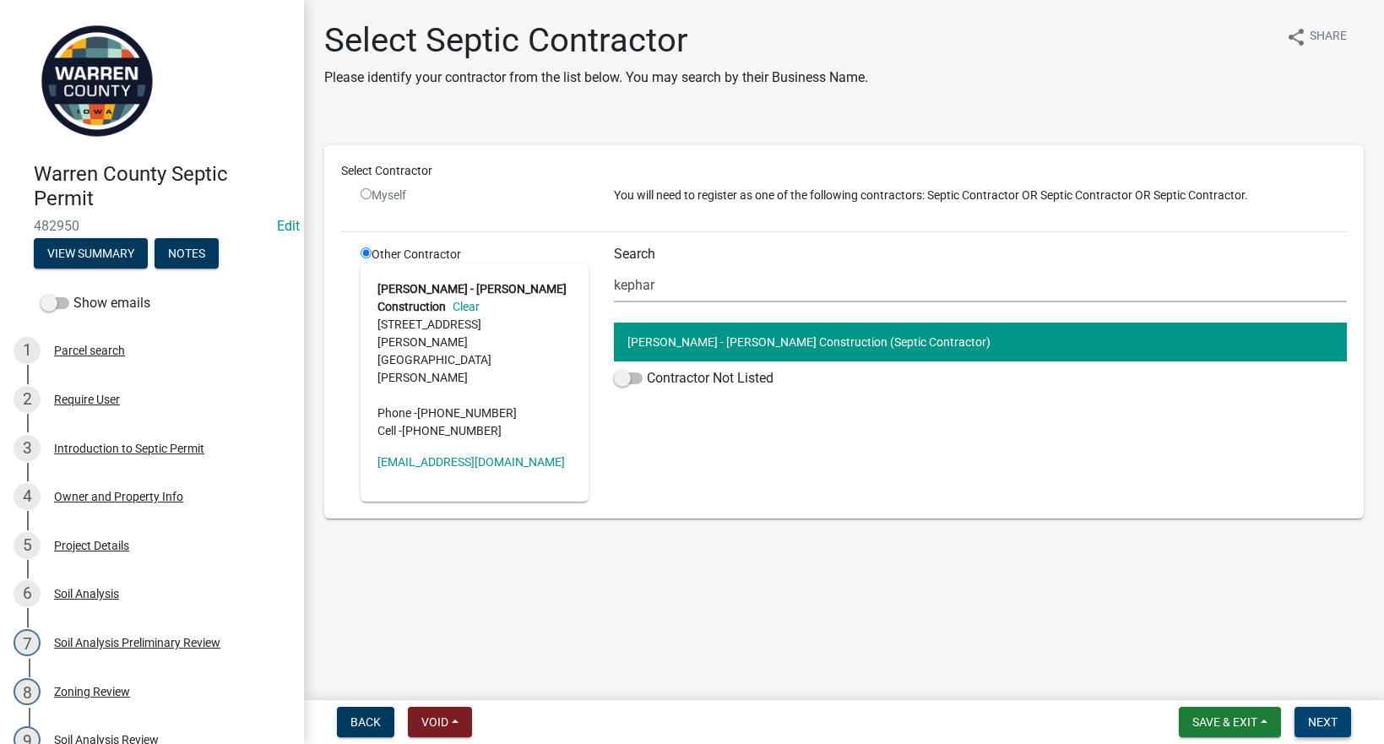
click at [1334, 720] on span "Next" at bounding box center [1323, 722] width 30 height 14
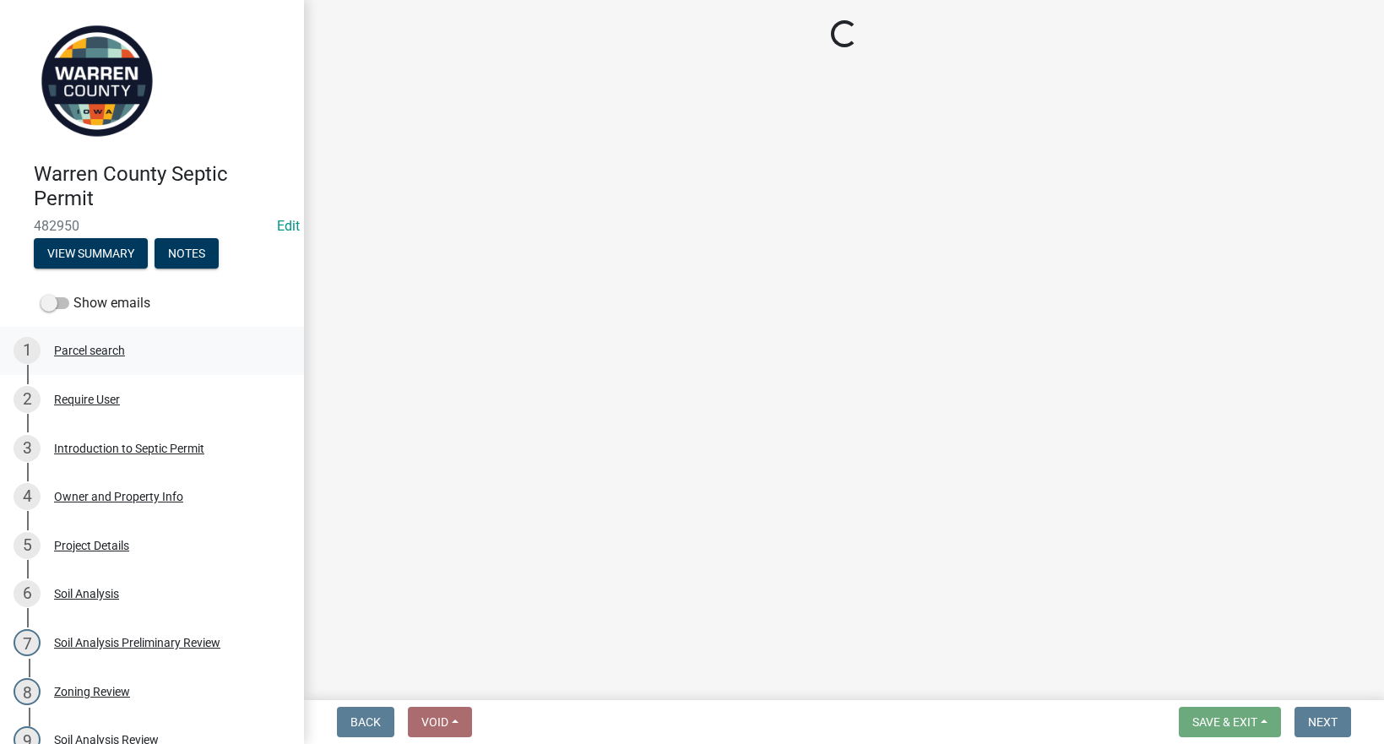
select select "3: 3"
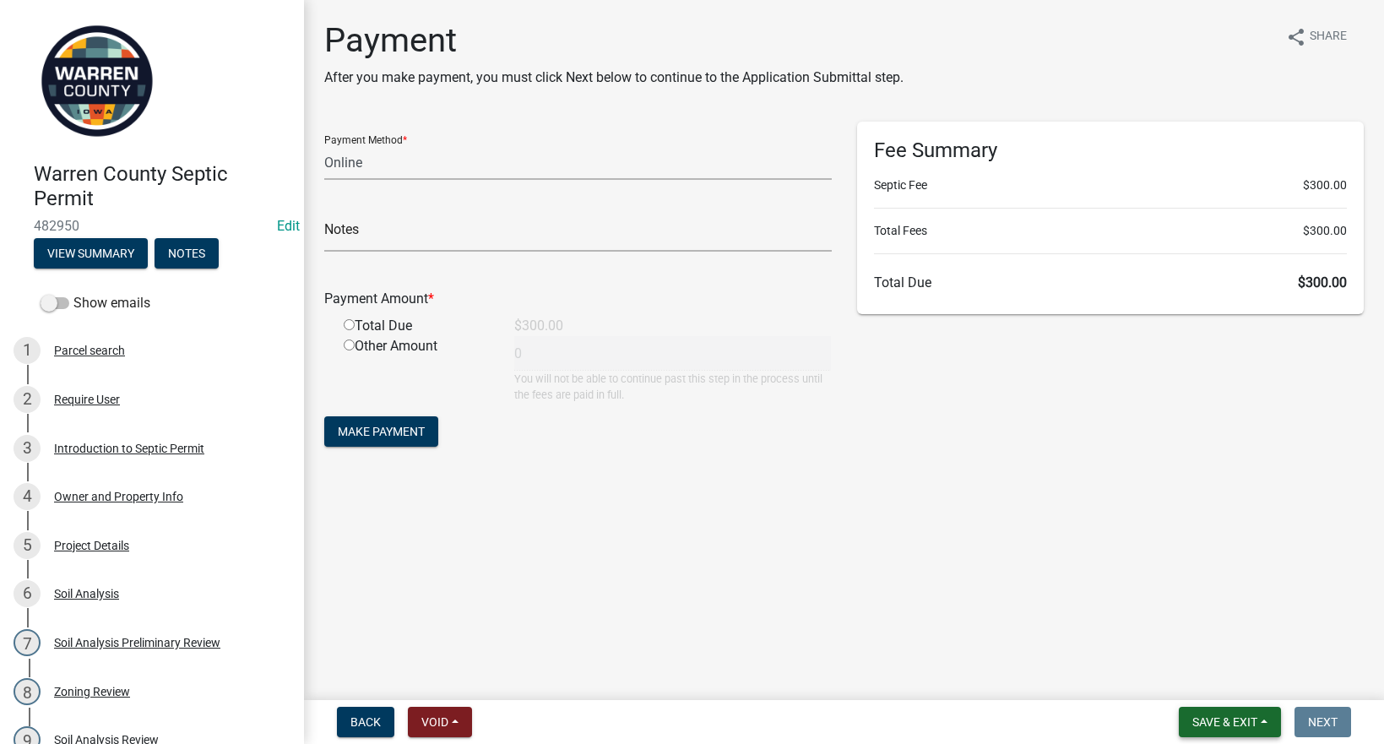
click at [1226, 725] on span "Save & Exit" at bounding box center [1224, 722] width 65 height 14
click at [1207, 680] on button "Save & Exit" at bounding box center [1213, 678] width 135 height 41
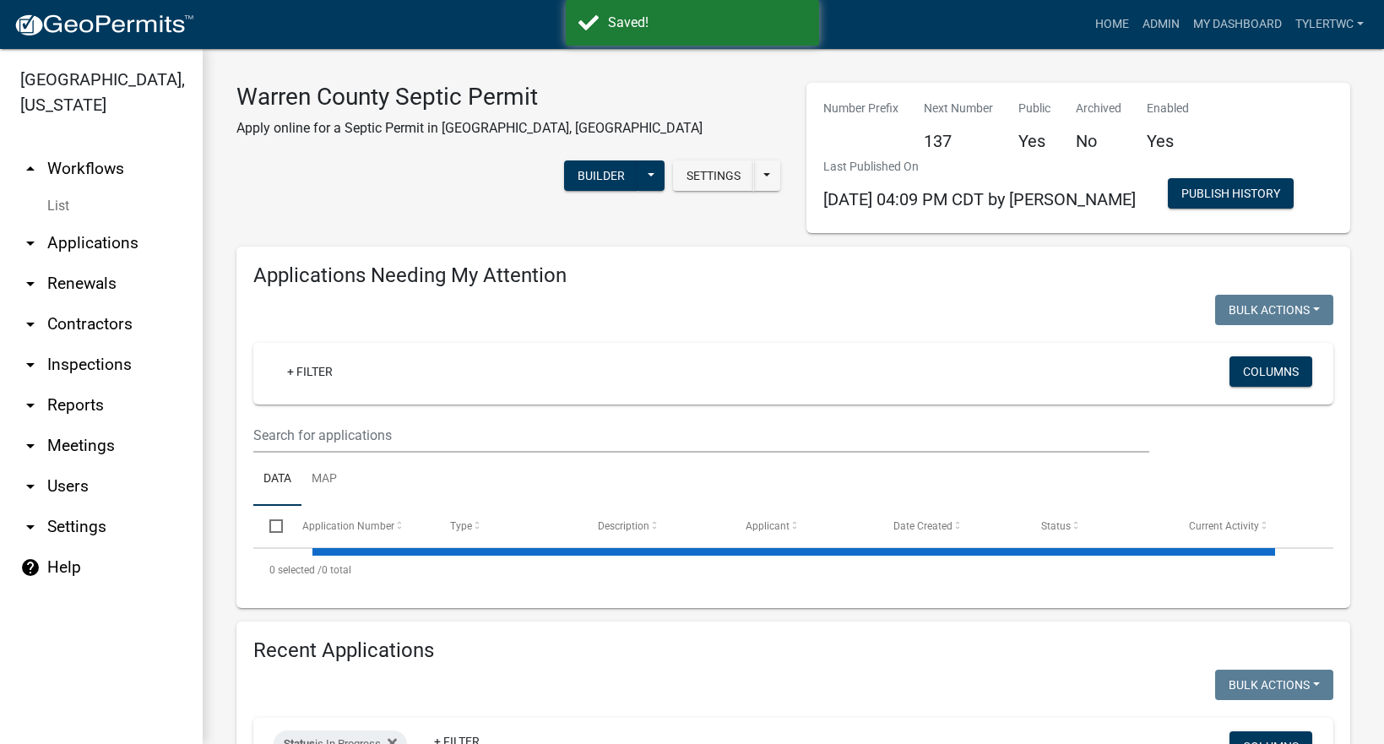
select select "2: 50"
select select "3: 100"
